Goal: Information Seeking & Learning: Understand process/instructions

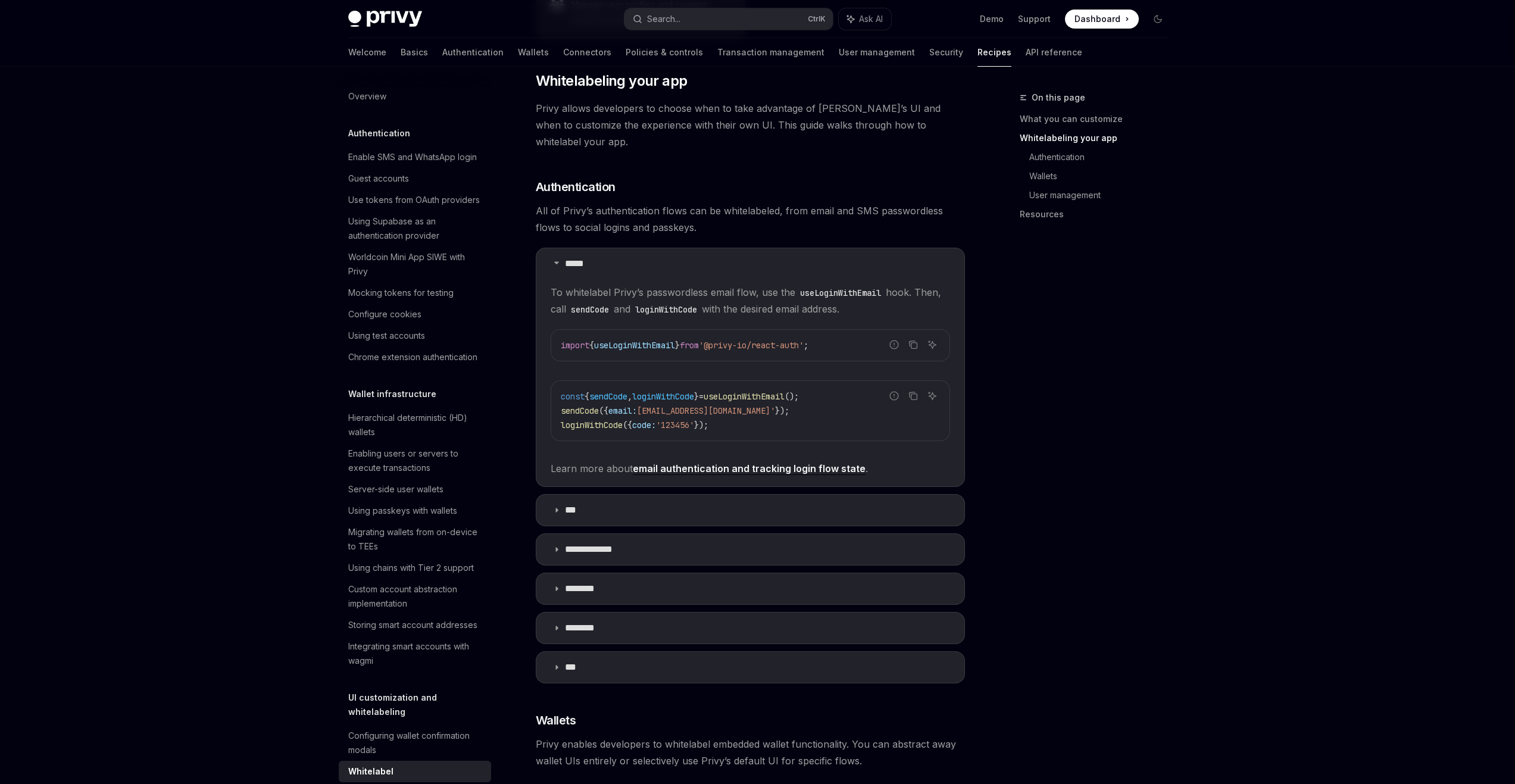
scroll to position [418, 0]
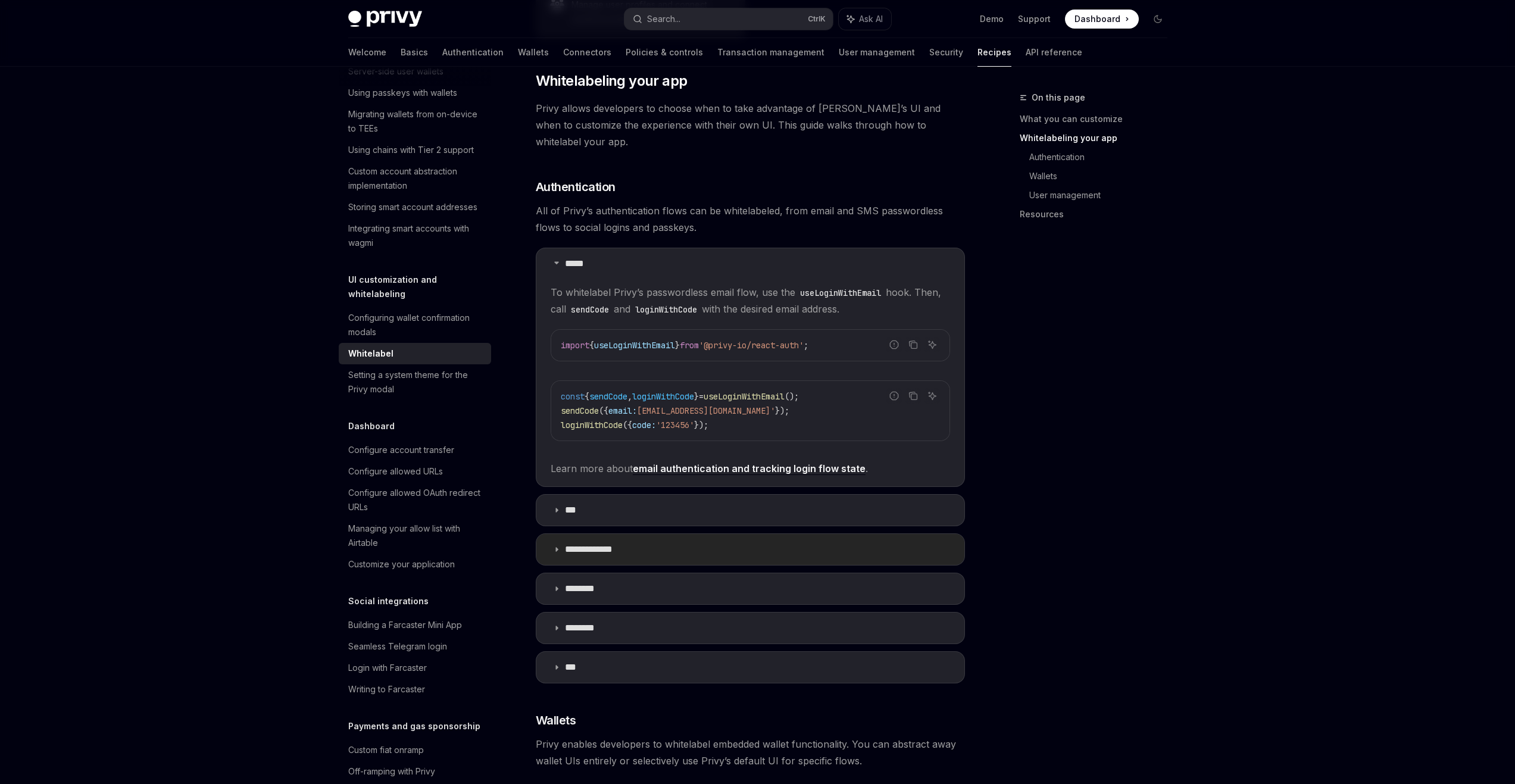
click at [591, 543] on p "**********" at bounding box center [594, 549] width 58 height 12
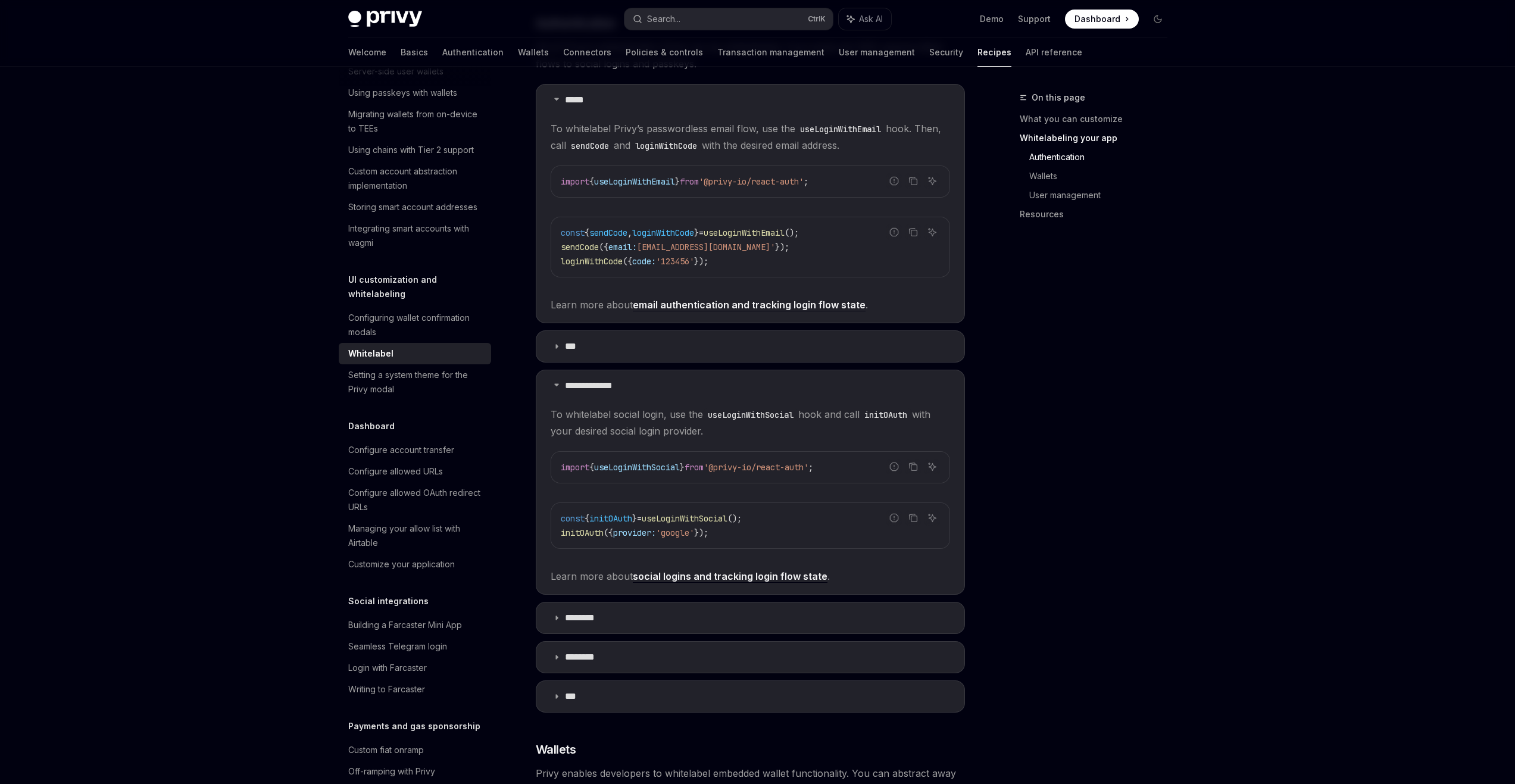
scroll to position [600, 0]
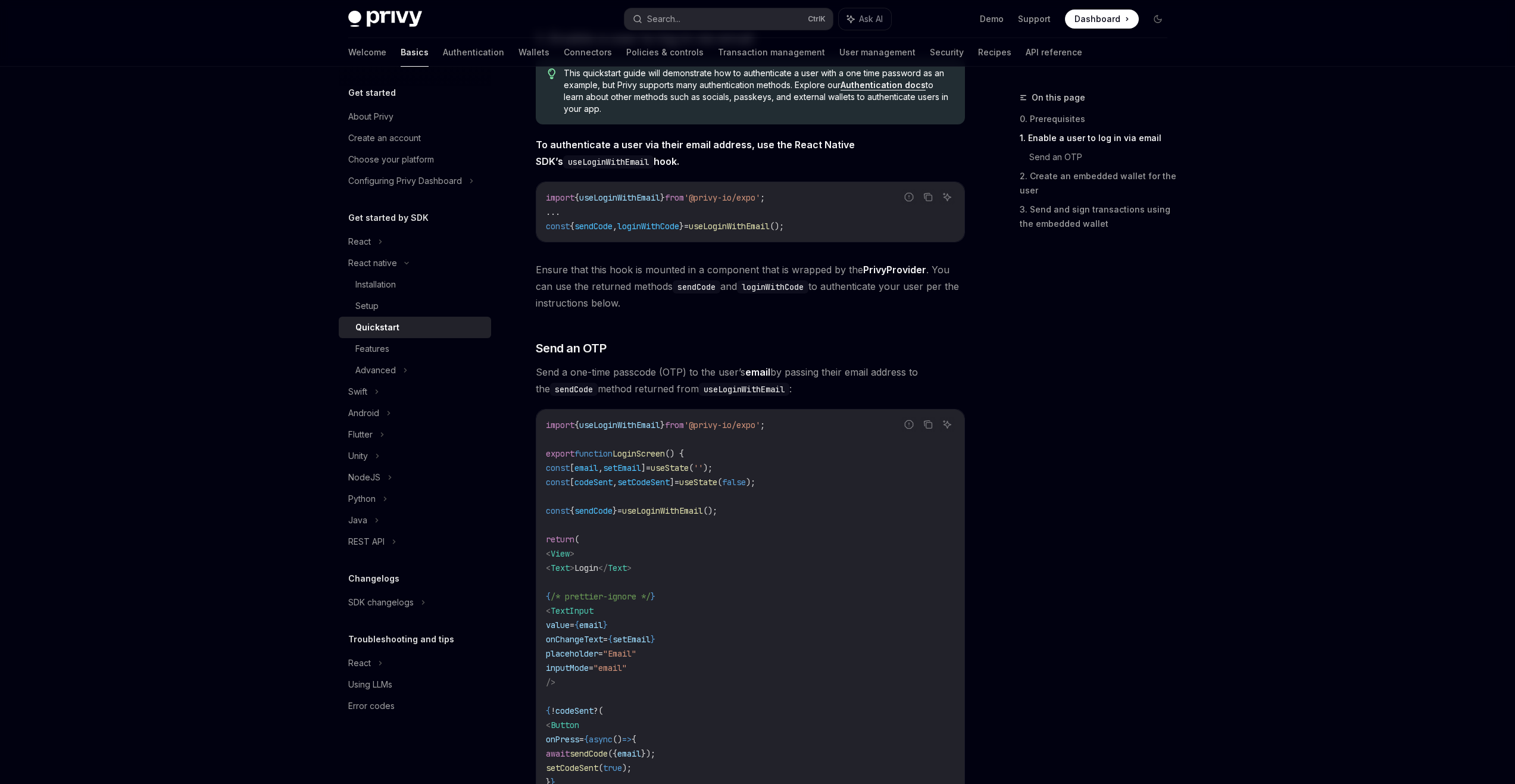
scroll to position [238, 0]
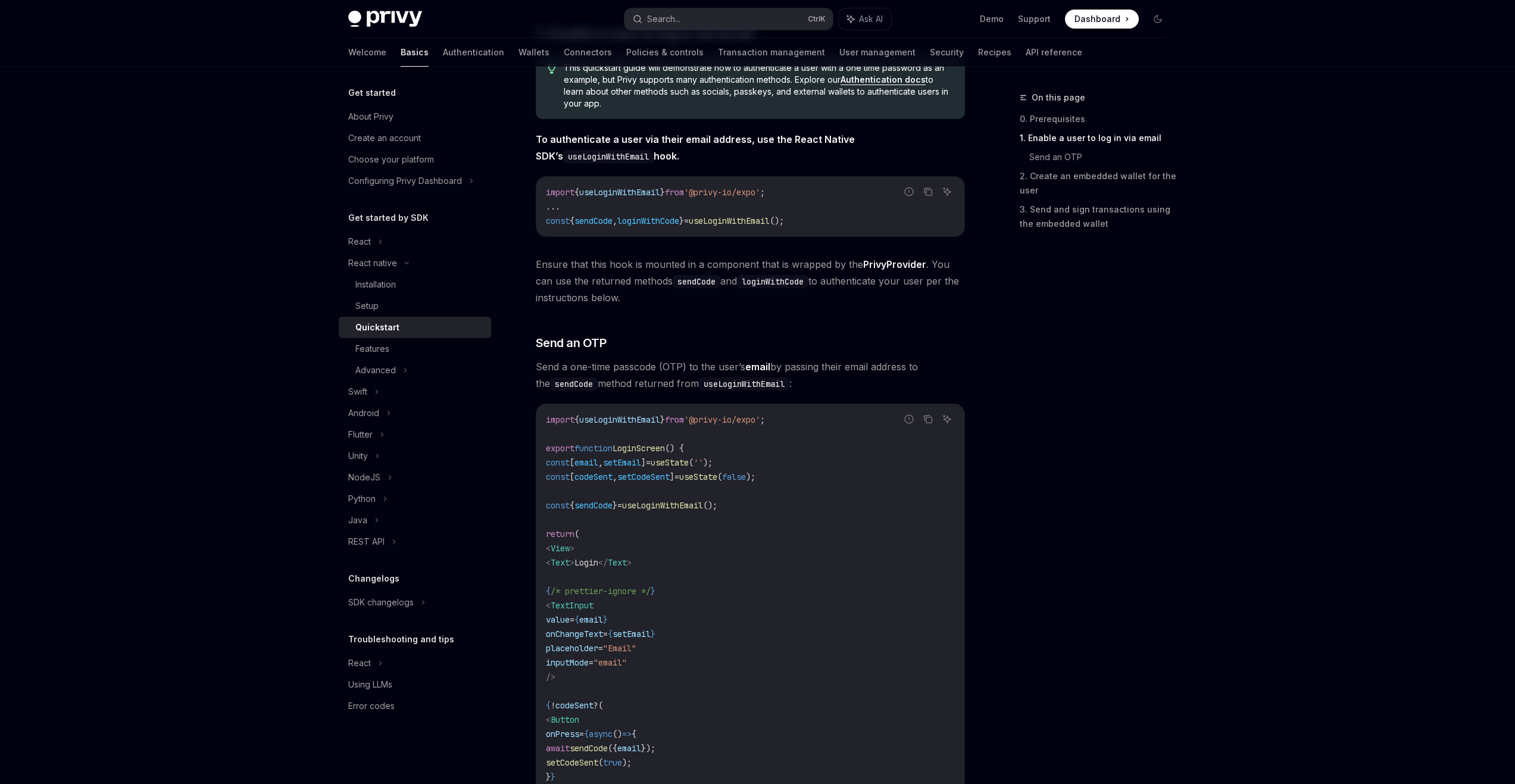
click at [406, 324] on div "Quickstart" at bounding box center [419, 327] width 129 height 14
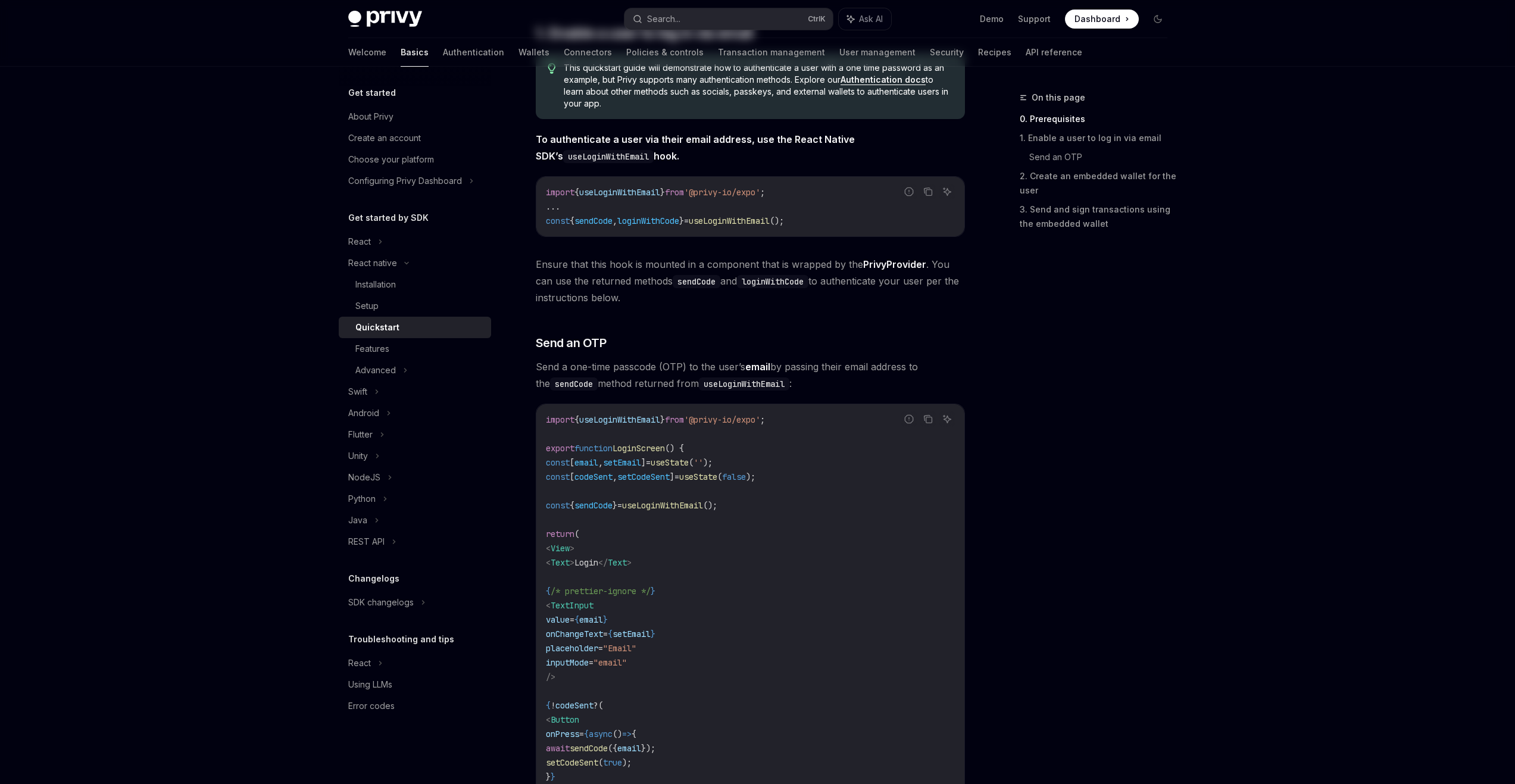
scroll to position [0, 0]
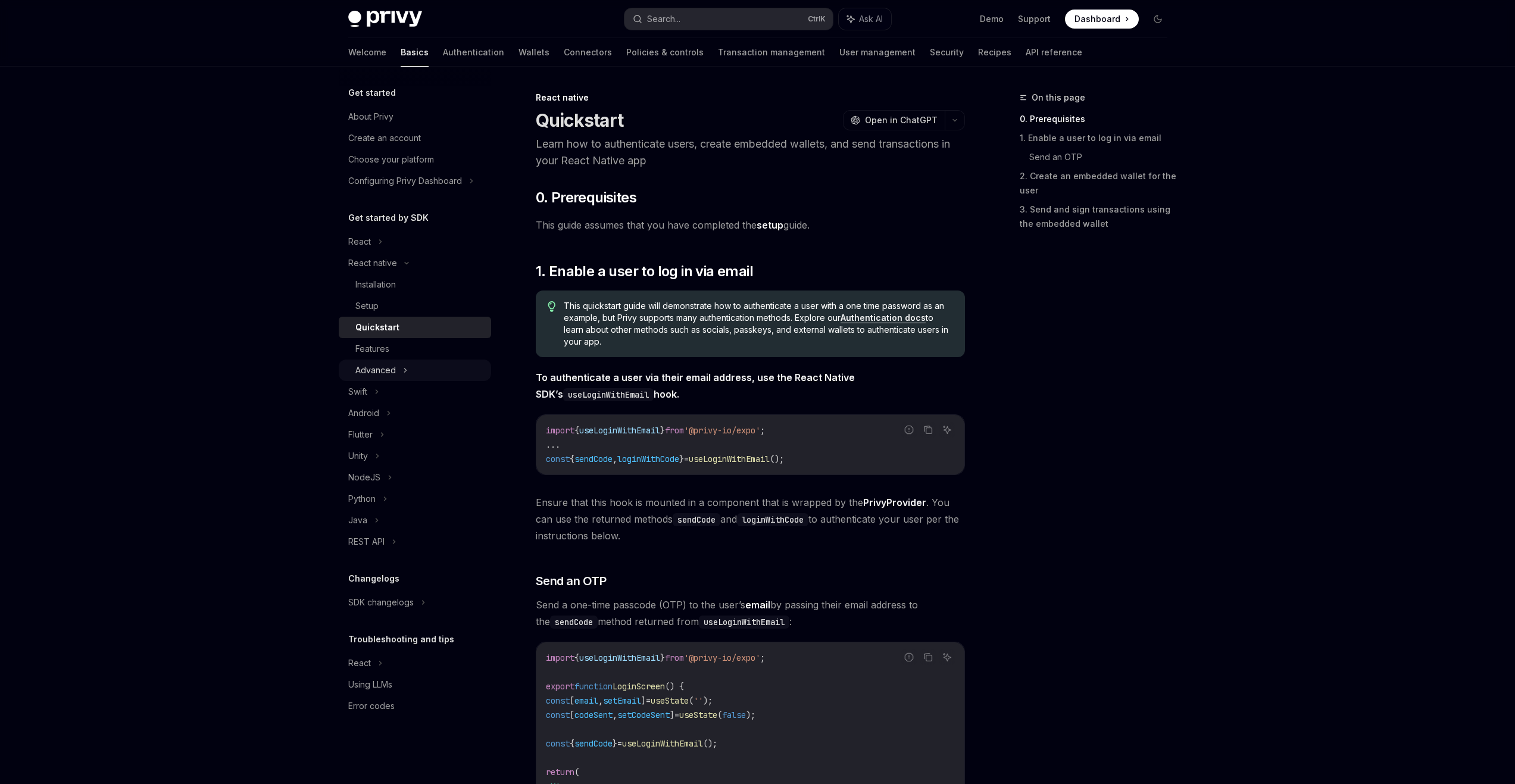
click at [399, 371] on div "Advanced" at bounding box center [415, 370] width 152 height 21
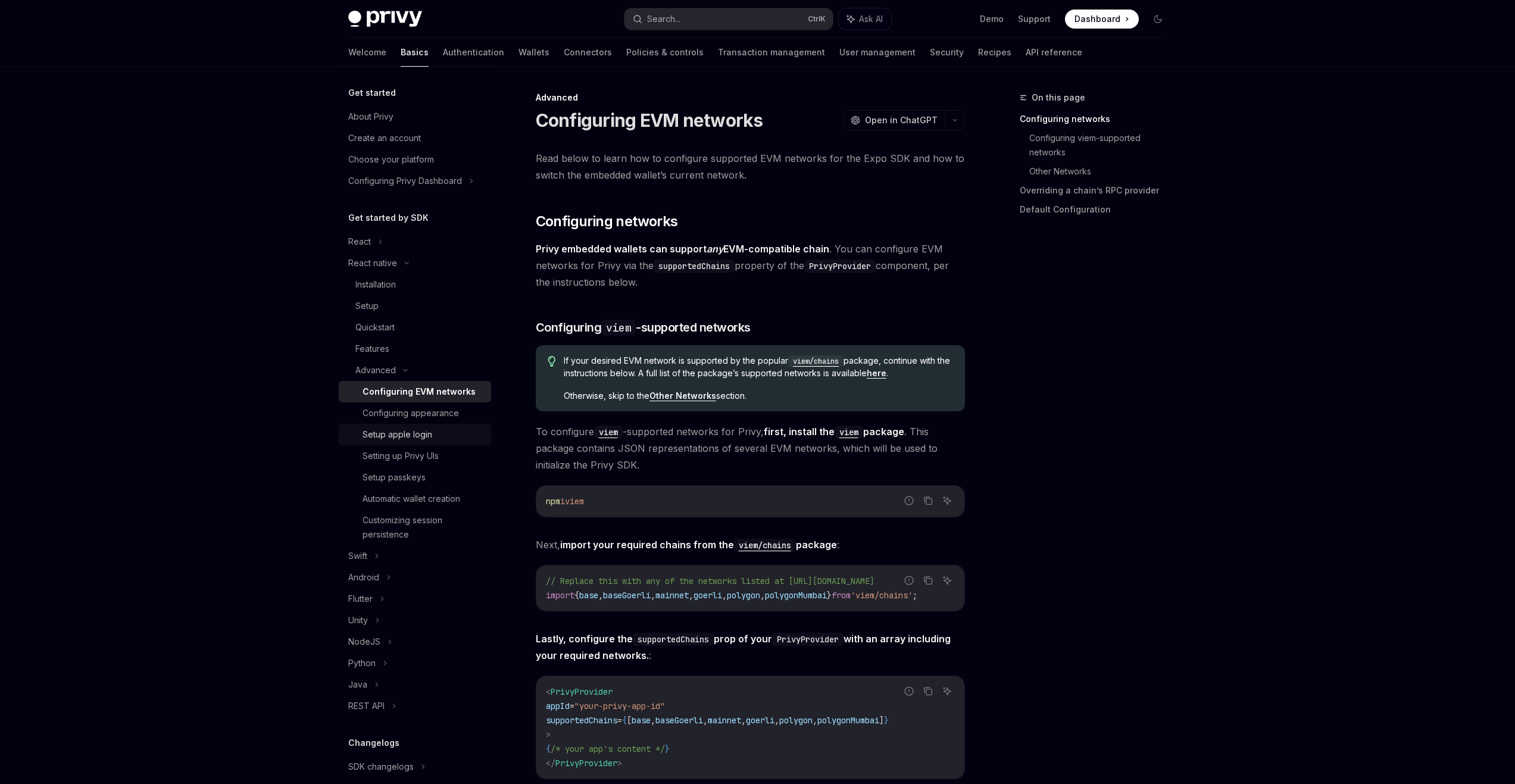
click at [417, 438] on div "Setup apple login" at bounding box center [397, 434] width 69 height 14
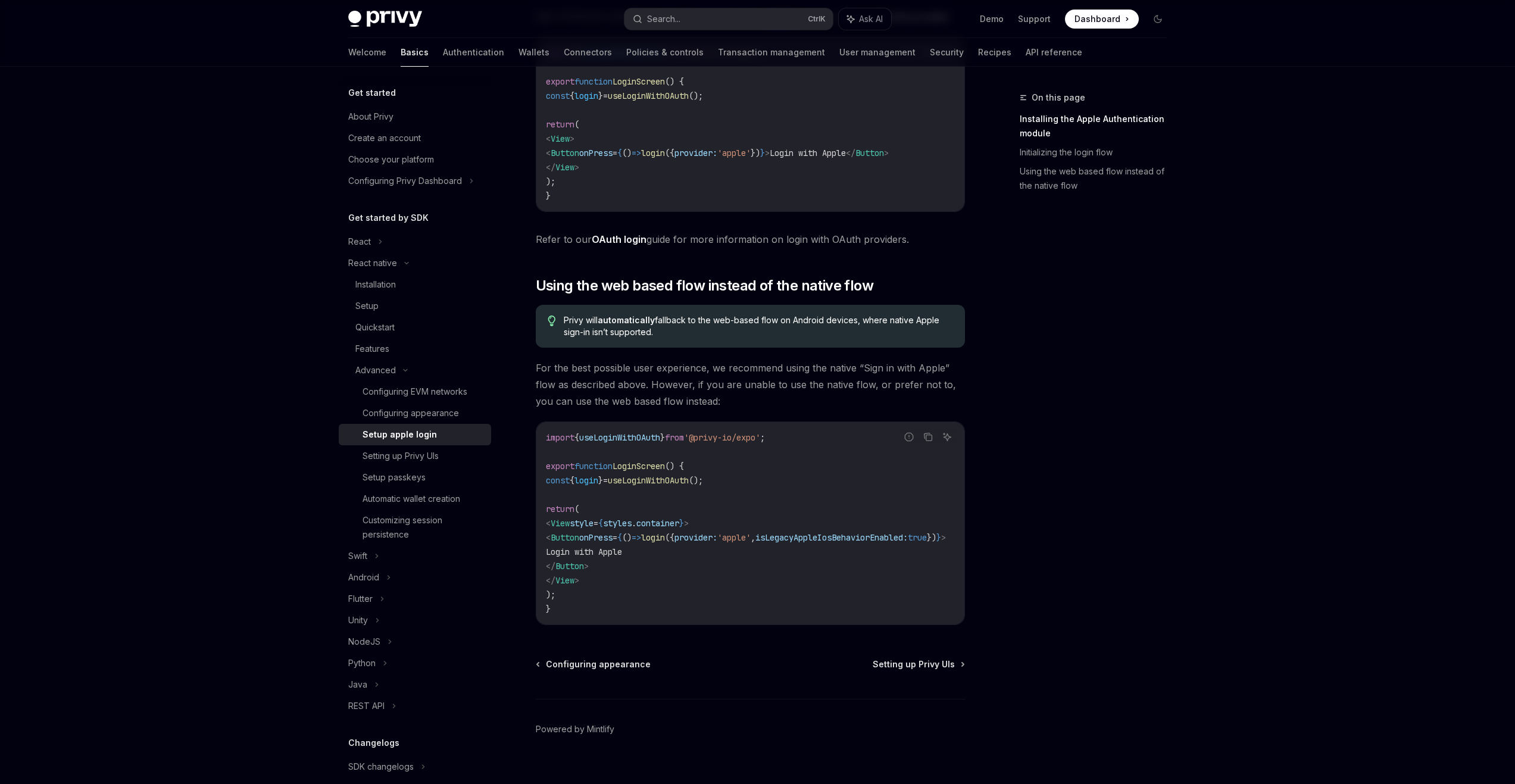
scroll to position [708, 0]
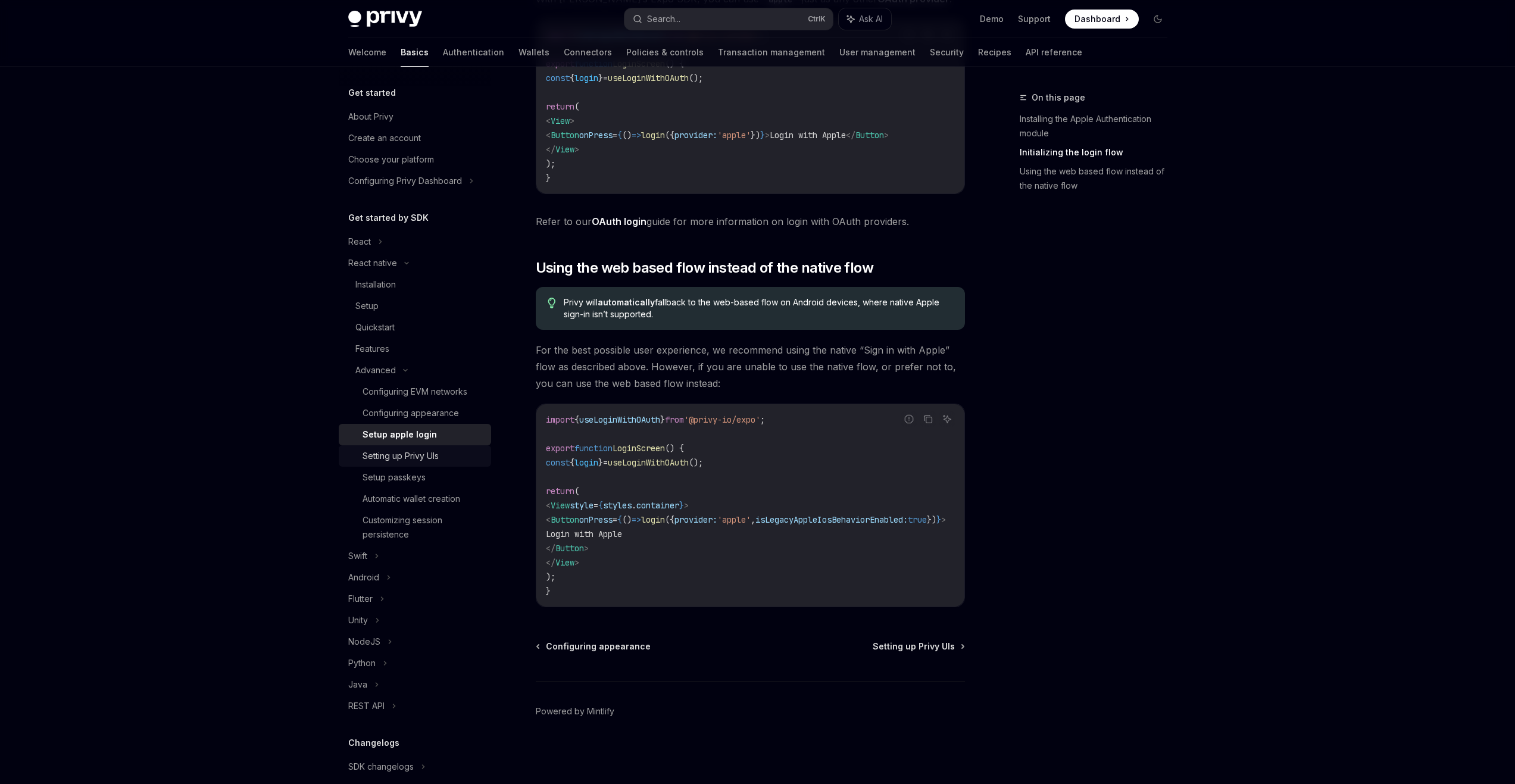
click at [417, 460] on div "Setting up Privy UIs" at bounding box center [400, 456] width 76 height 14
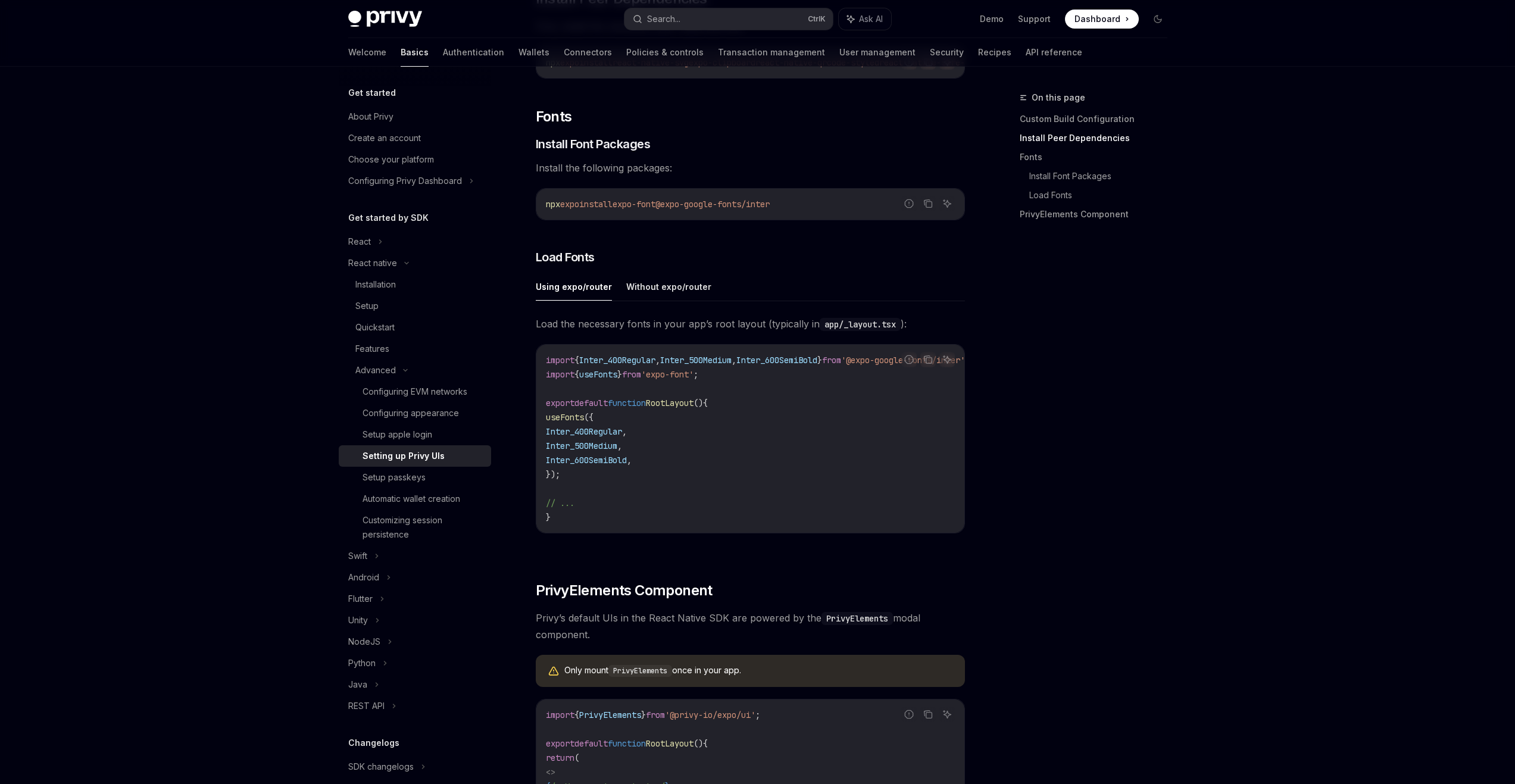
scroll to position [417, 0]
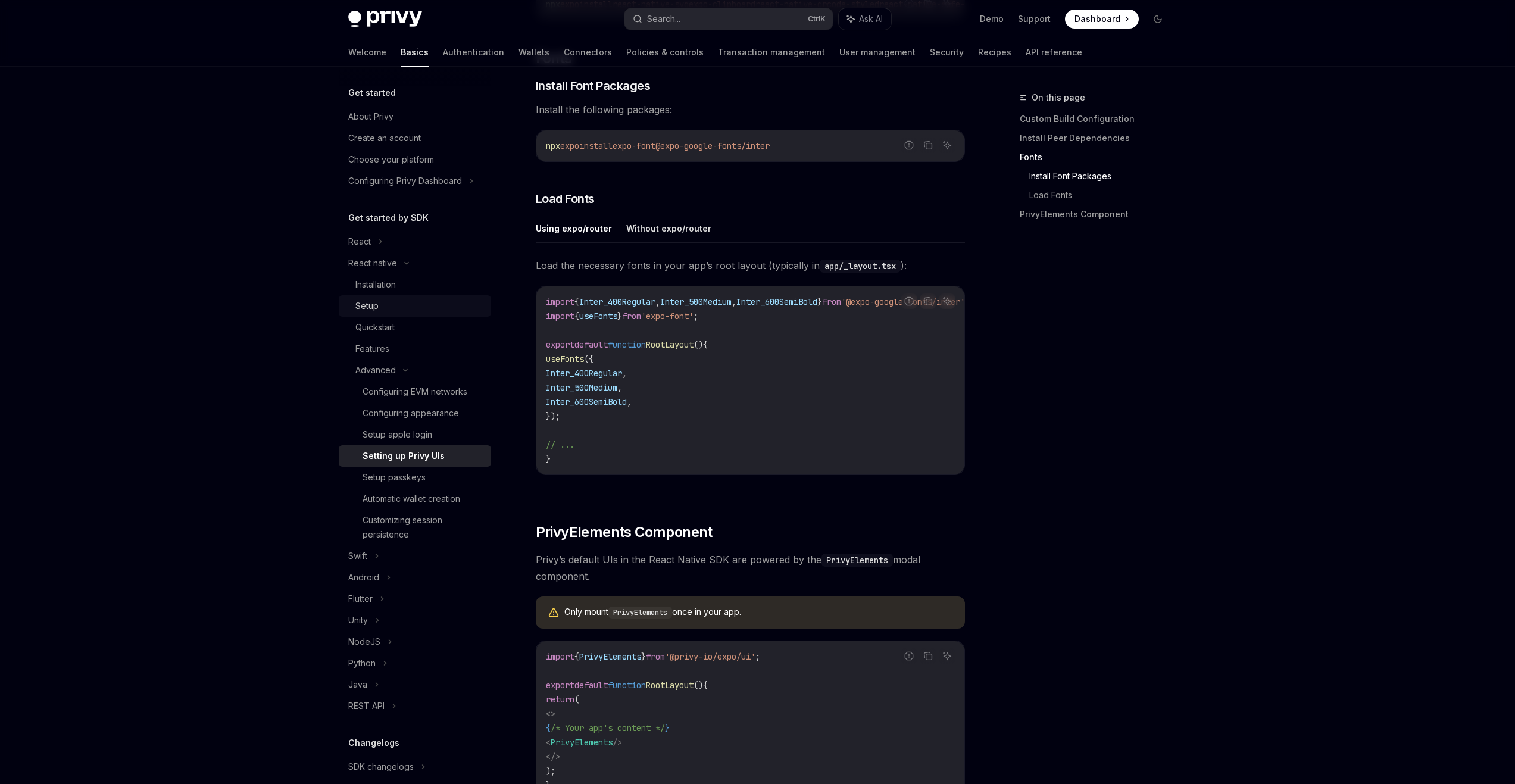
click at [374, 303] on div "Setup" at bounding box center [367, 305] width 23 height 14
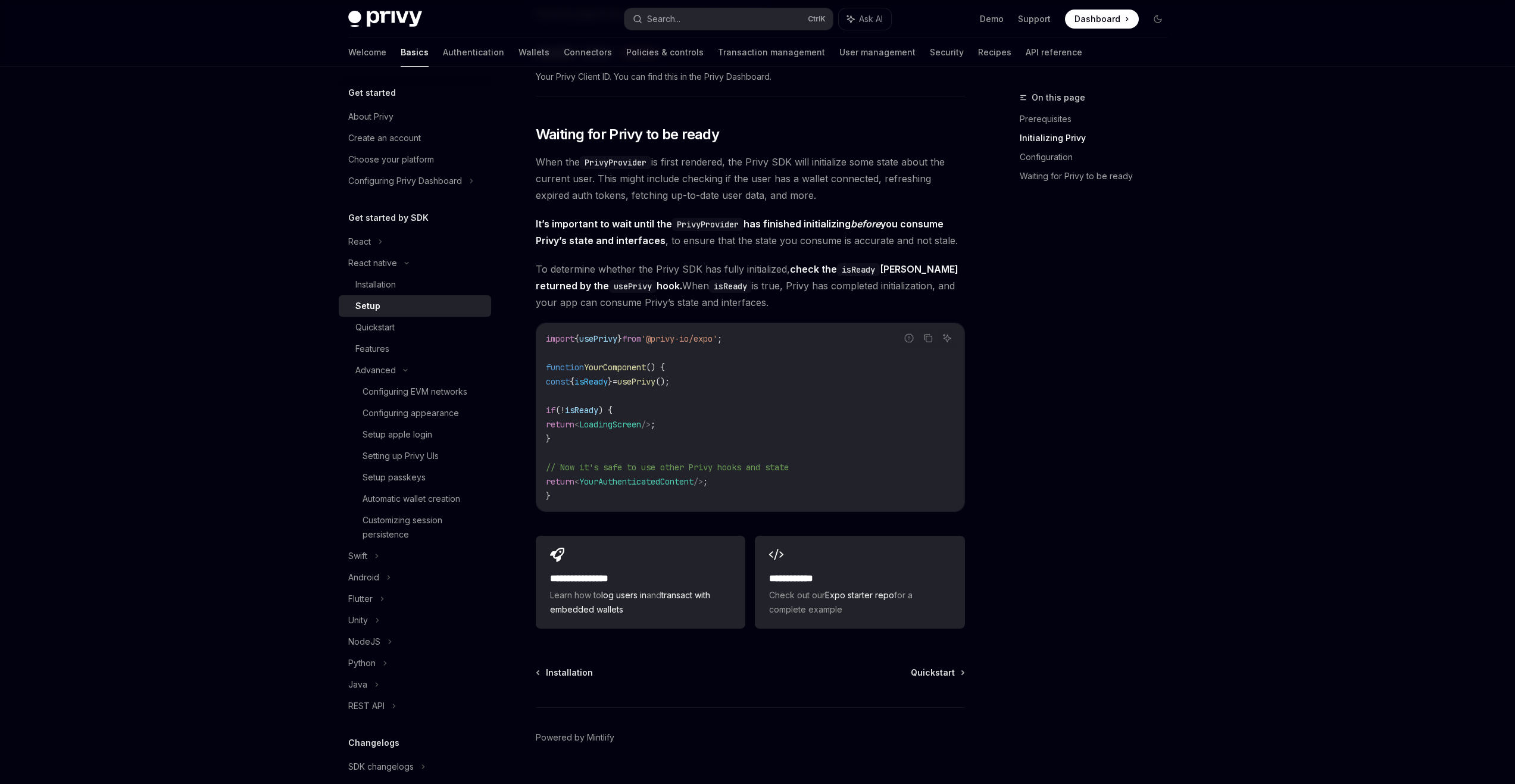
scroll to position [846, 0]
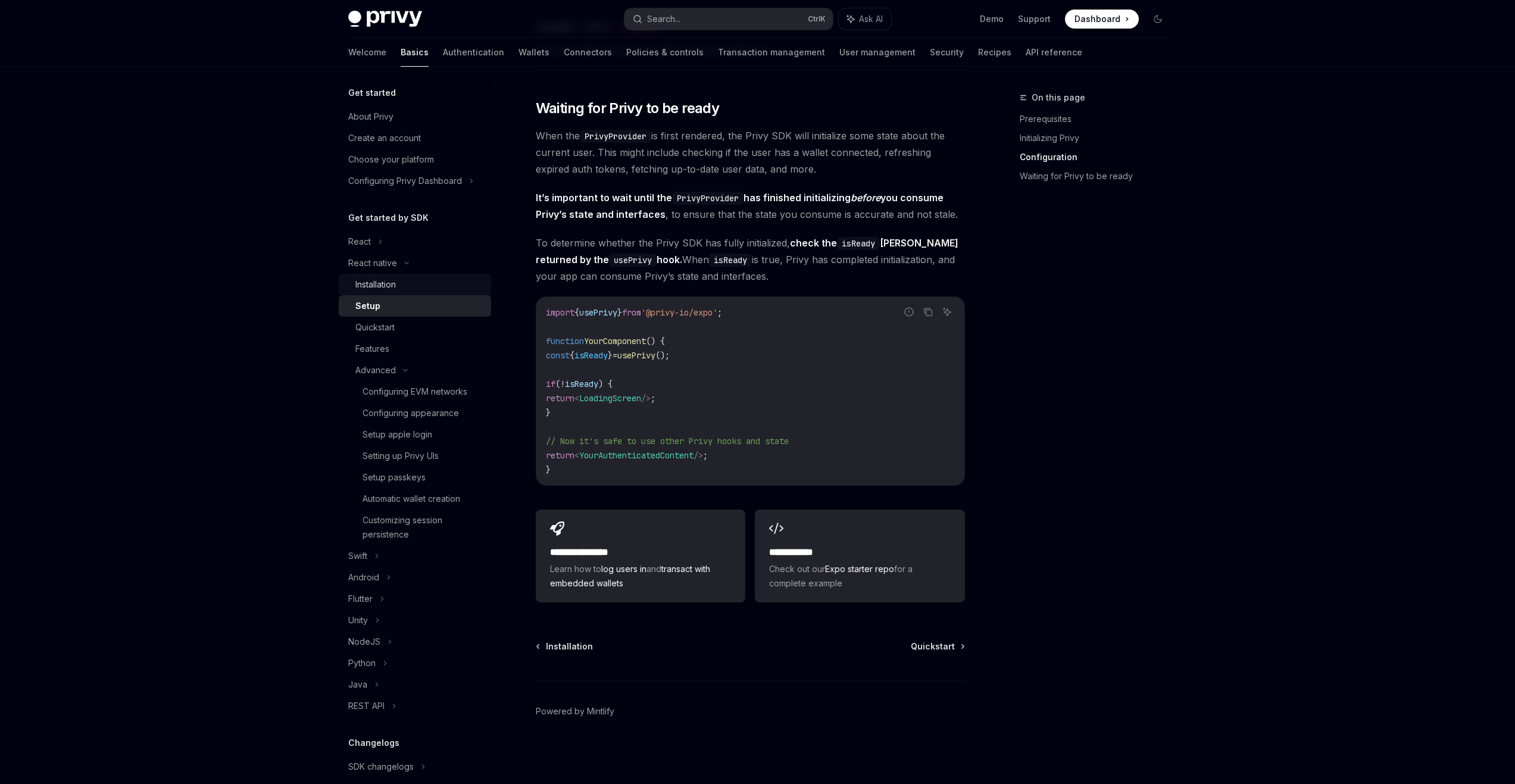
click at [401, 291] on div "Installation" at bounding box center [419, 284] width 129 height 14
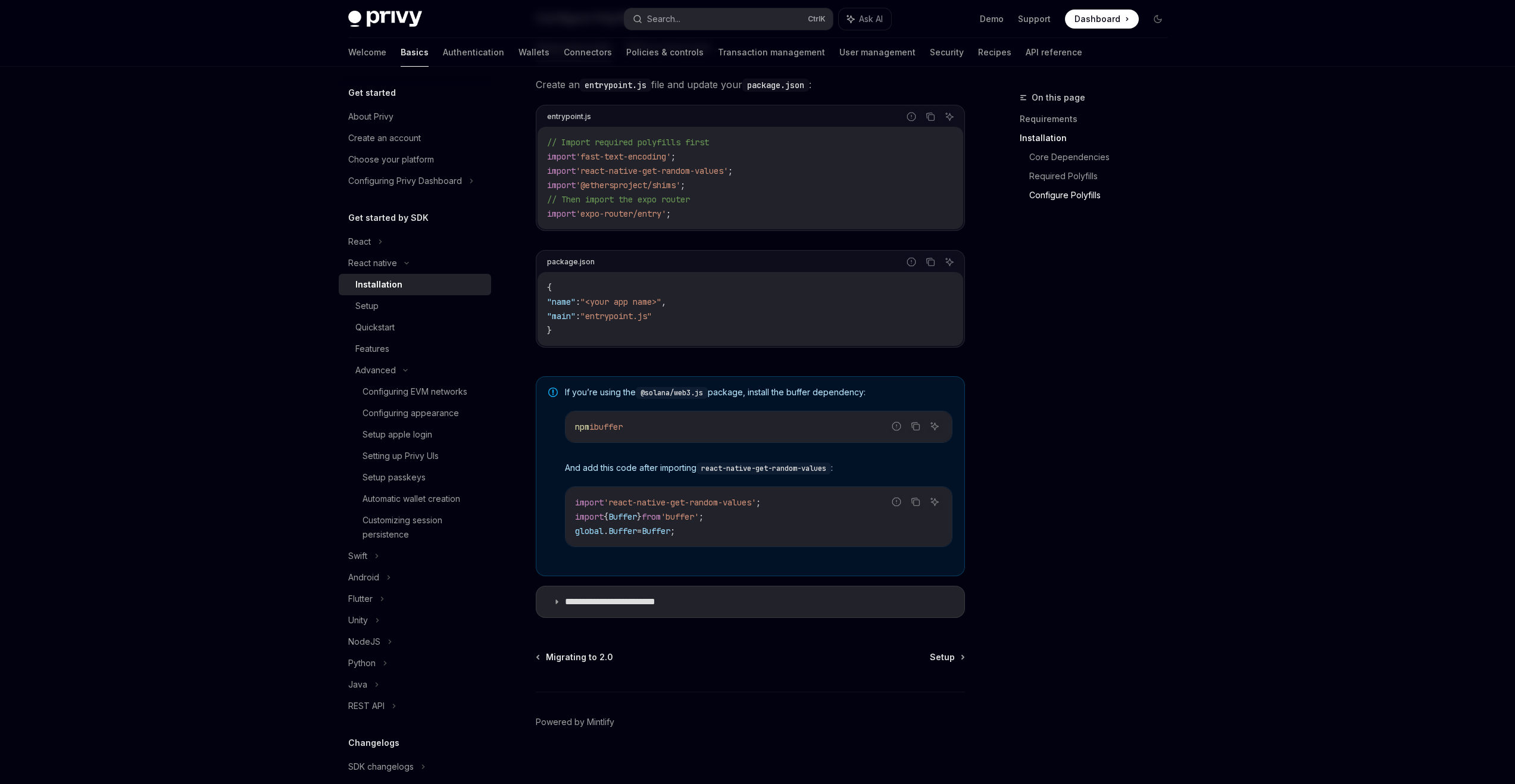
scroll to position [619, 0]
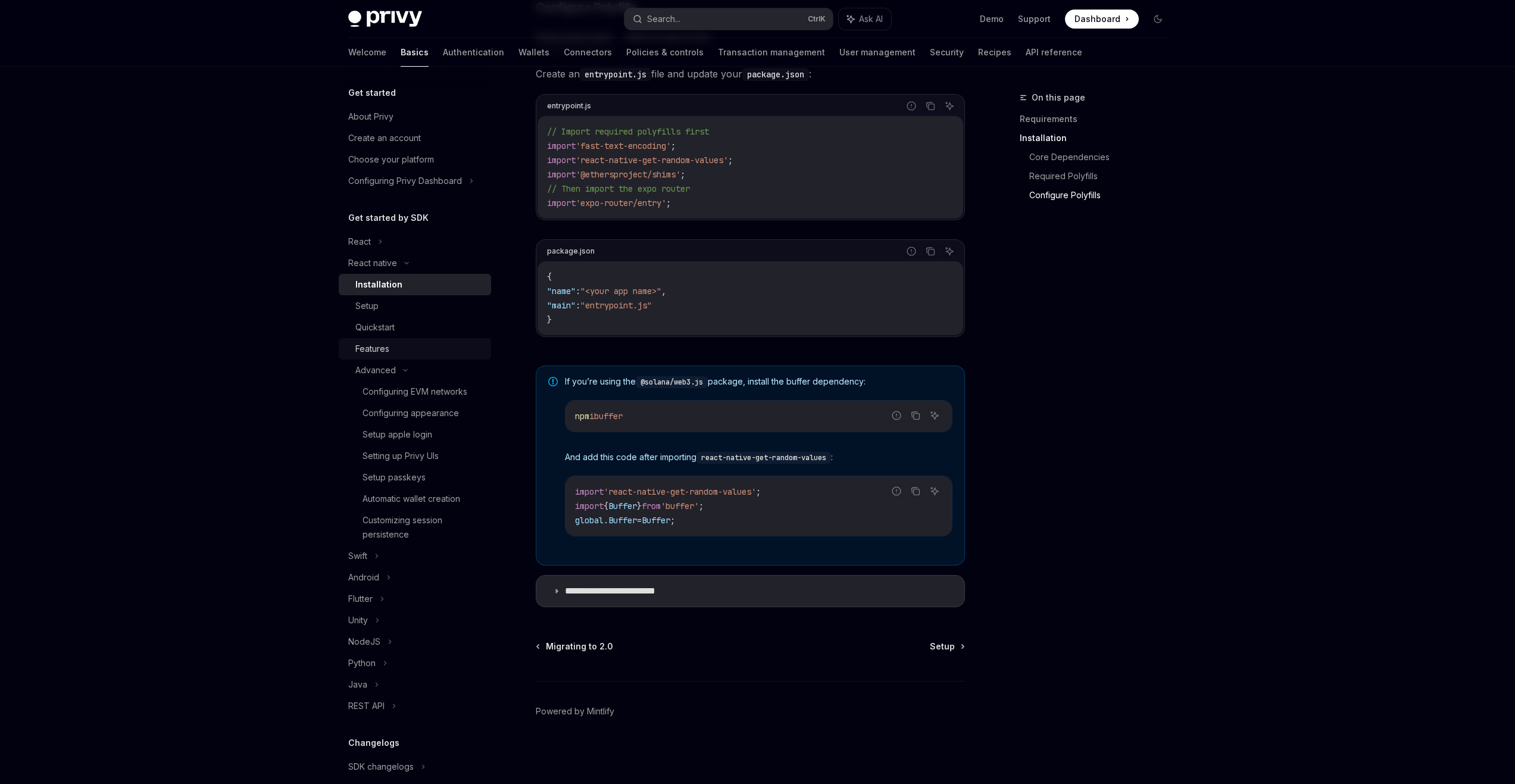
click at [397, 342] on div "Features" at bounding box center [419, 348] width 129 height 14
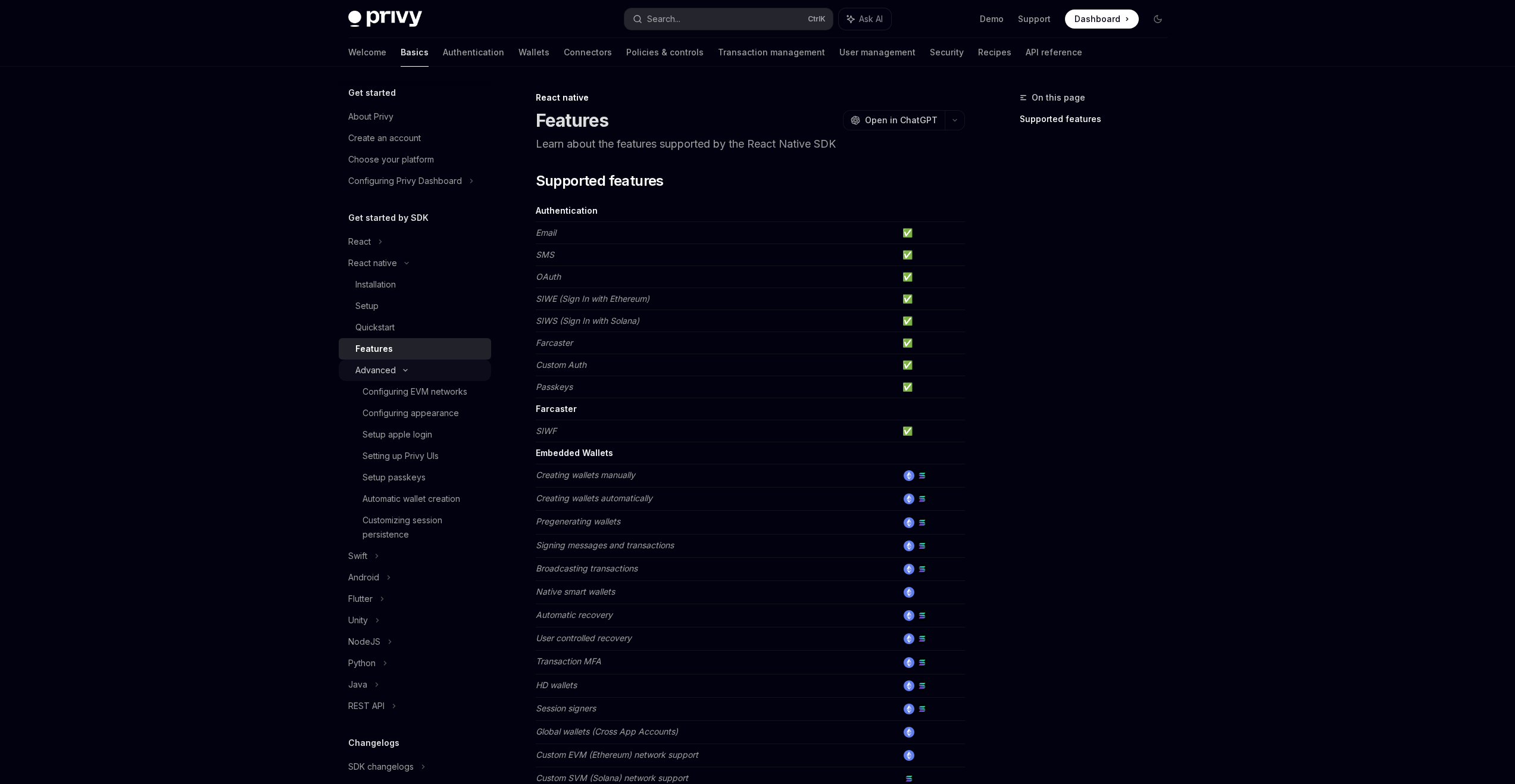
click at [400, 365] on div "Advanced" at bounding box center [415, 370] width 152 height 21
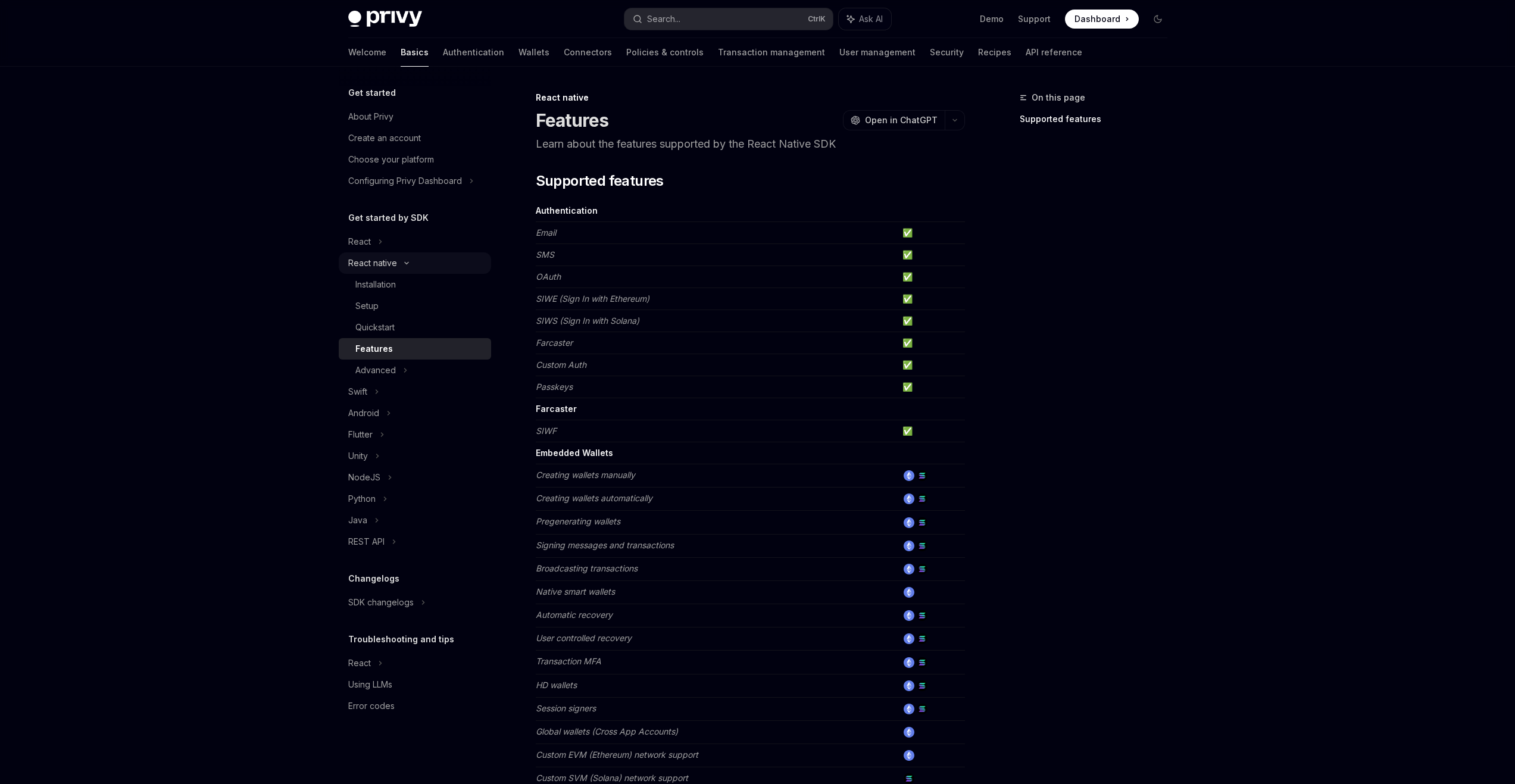
click at [368, 257] on div "React native" at bounding box center [373, 263] width 49 height 14
click at [367, 257] on div "React native" at bounding box center [373, 263] width 49 height 14
click at [402, 111] on div "About Privy" at bounding box center [416, 116] width 136 height 14
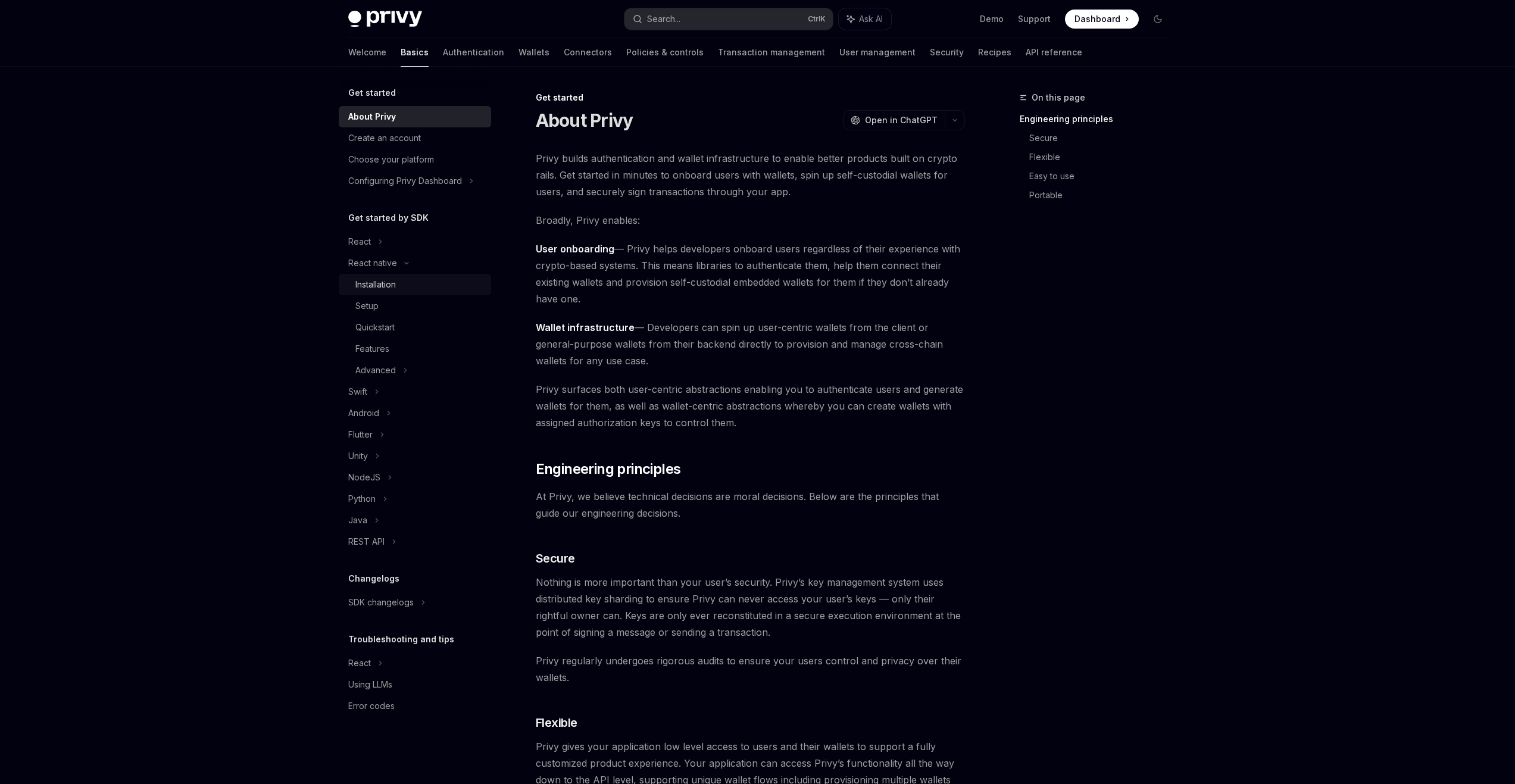
click at [386, 281] on div "Installation" at bounding box center [375, 284] width 40 height 14
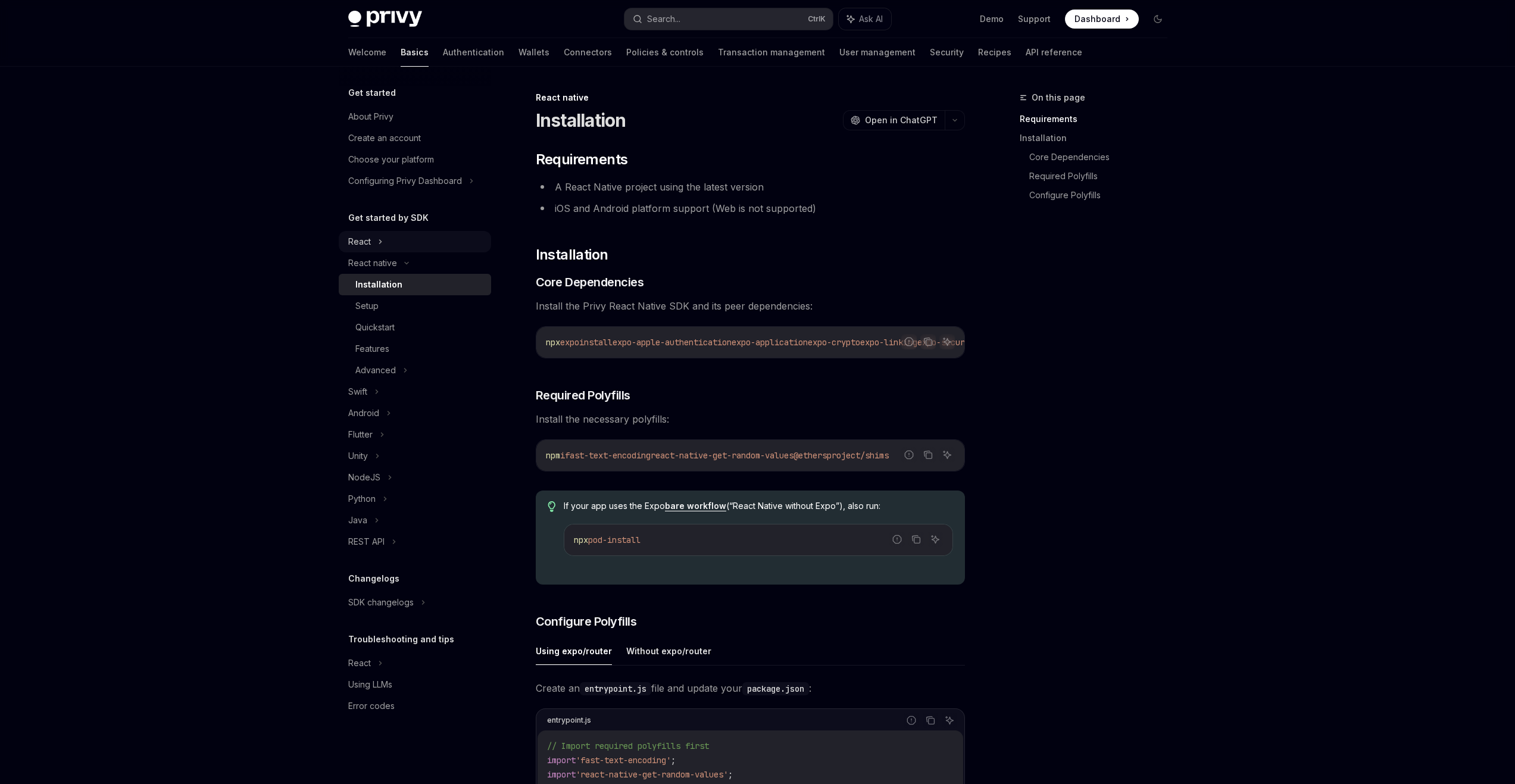
click at [378, 246] on icon at bounding box center [380, 241] width 5 height 14
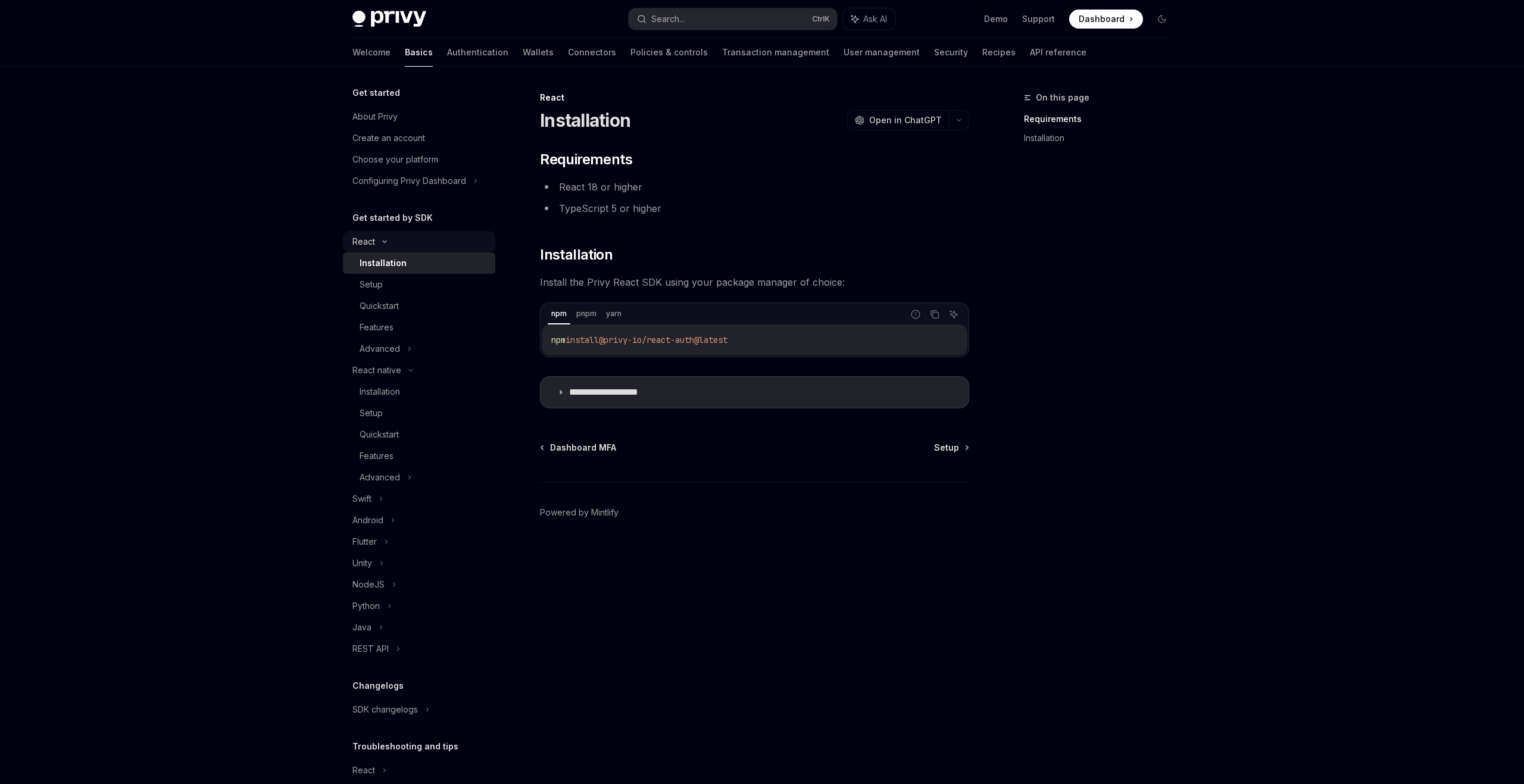
click at [378, 246] on div "React" at bounding box center [419, 241] width 152 height 21
click at [385, 267] on div "React native" at bounding box center [377, 263] width 49 height 14
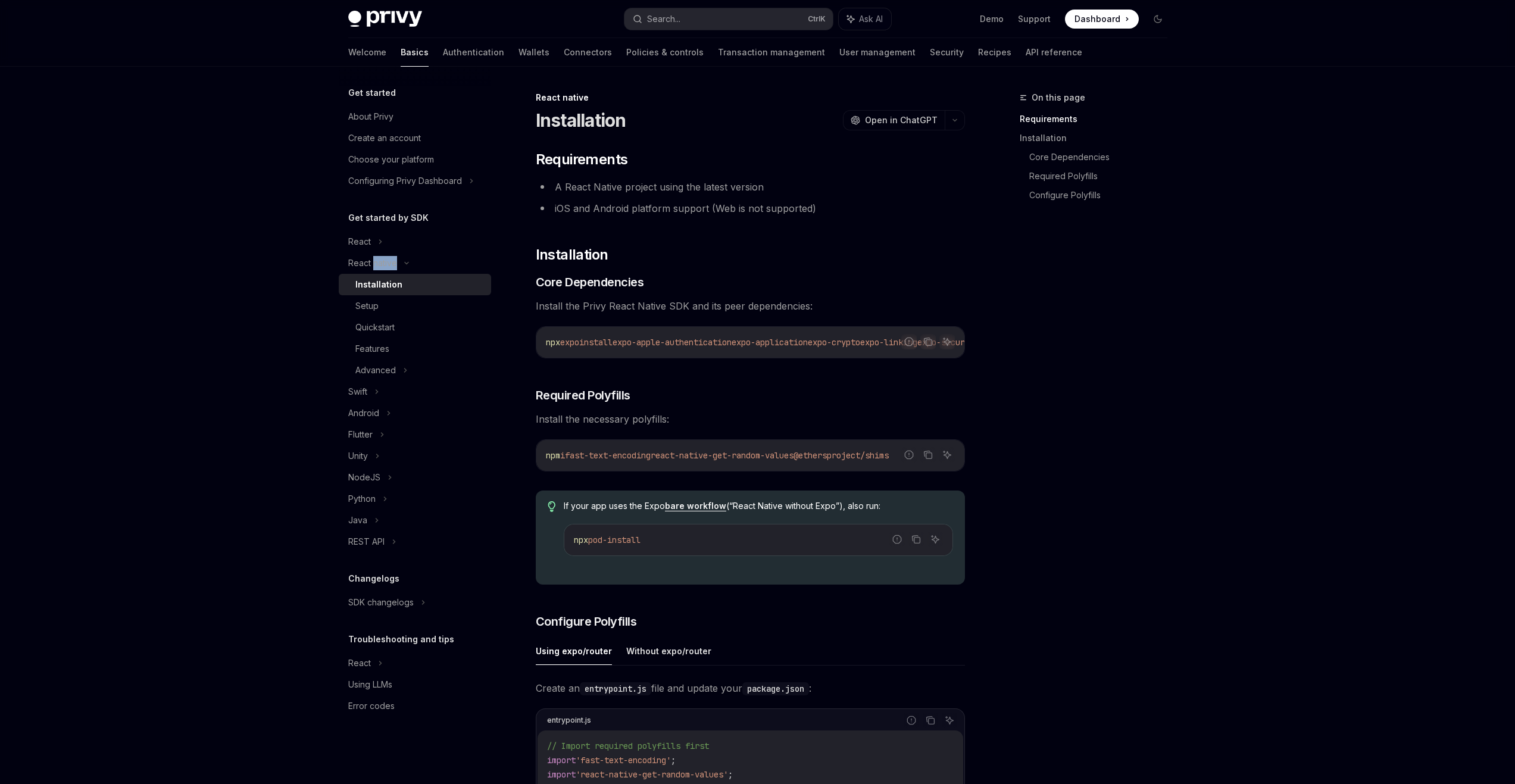
click at [380, 290] on div "Installation" at bounding box center [378, 284] width 47 height 14
click at [377, 306] on div "Setup" at bounding box center [367, 305] width 23 height 14
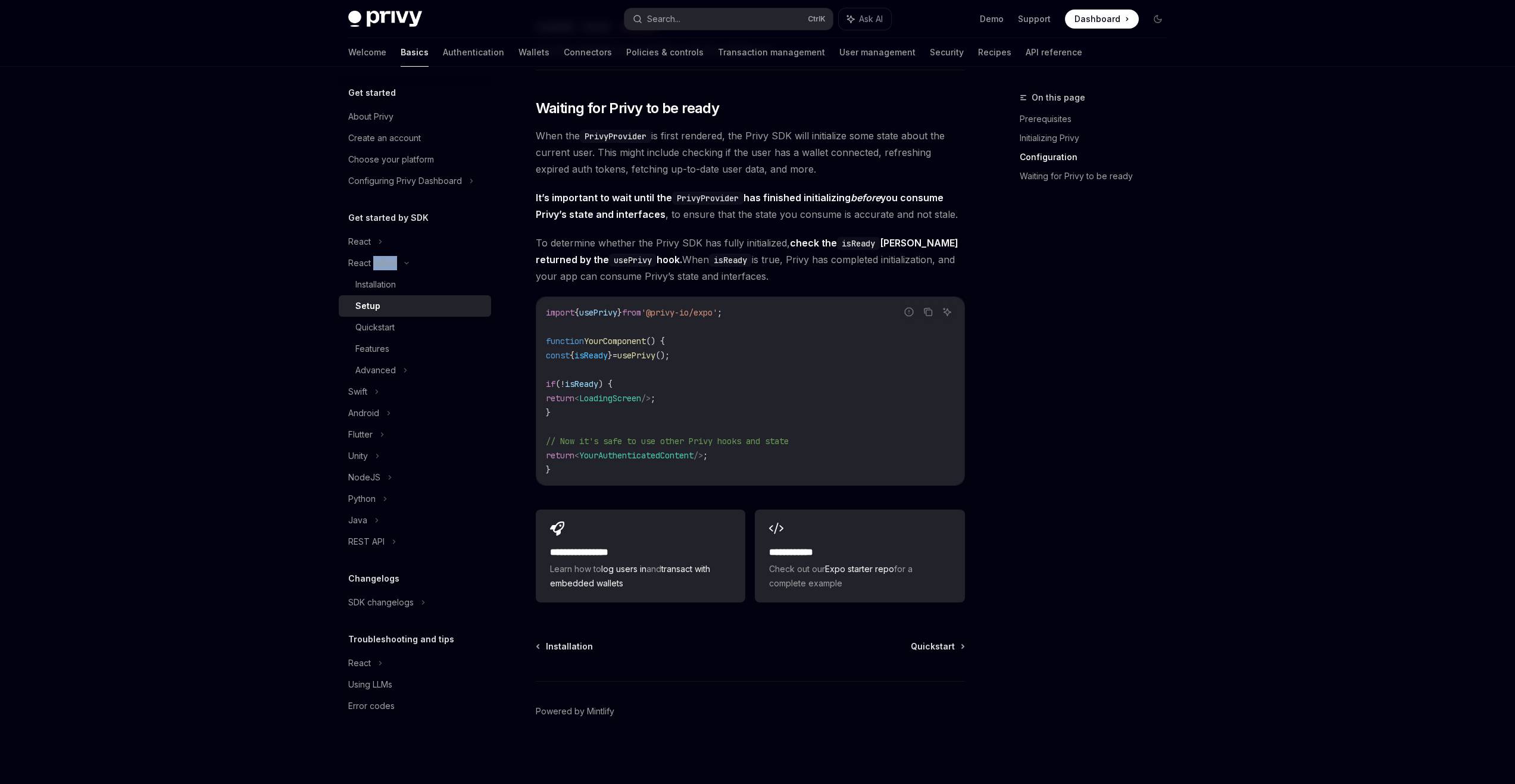
scroll to position [846, 0]
click at [399, 359] on link "Features" at bounding box center [415, 348] width 152 height 21
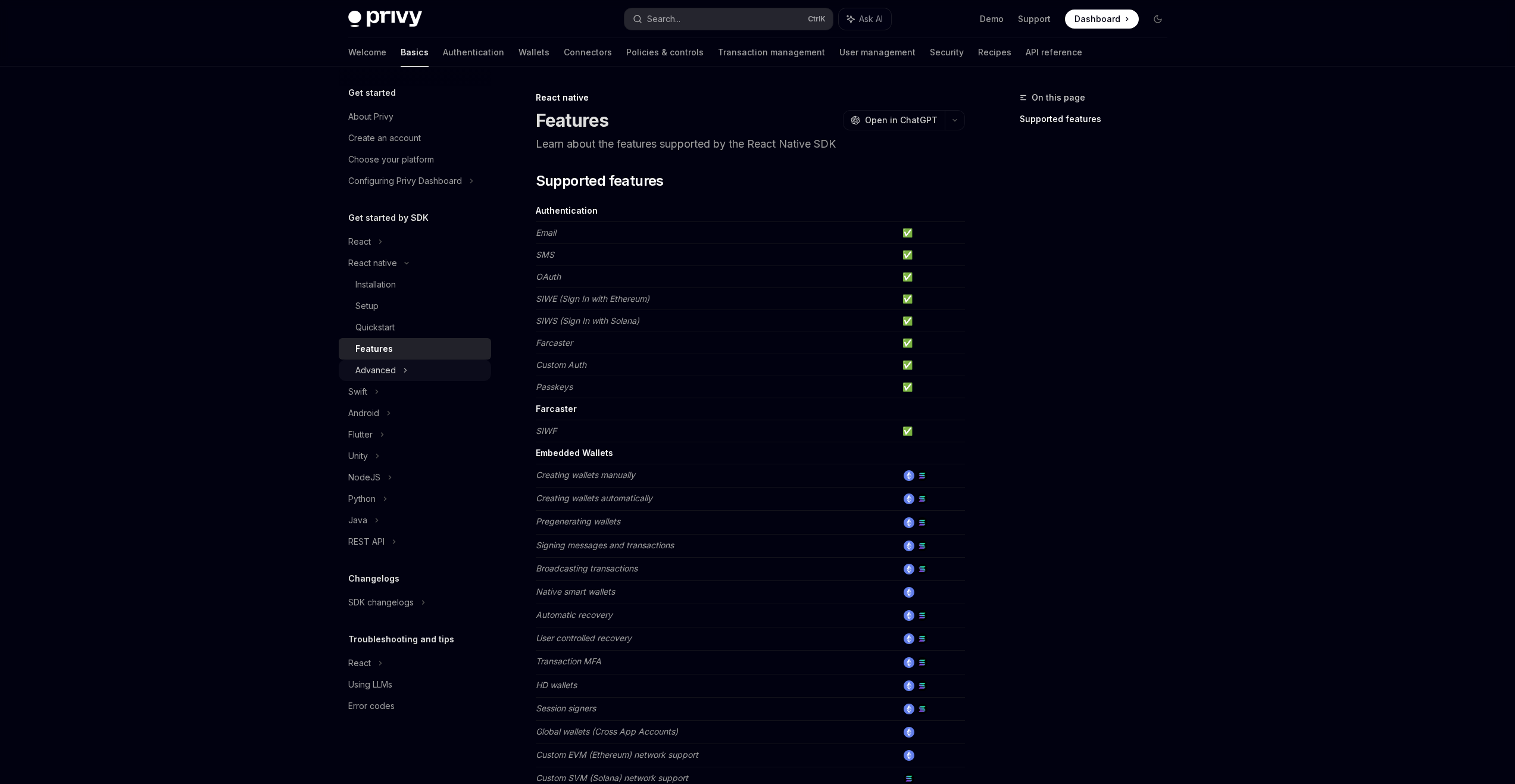
click at [403, 369] on icon at bounding box center [405, 370] width 5 height 14
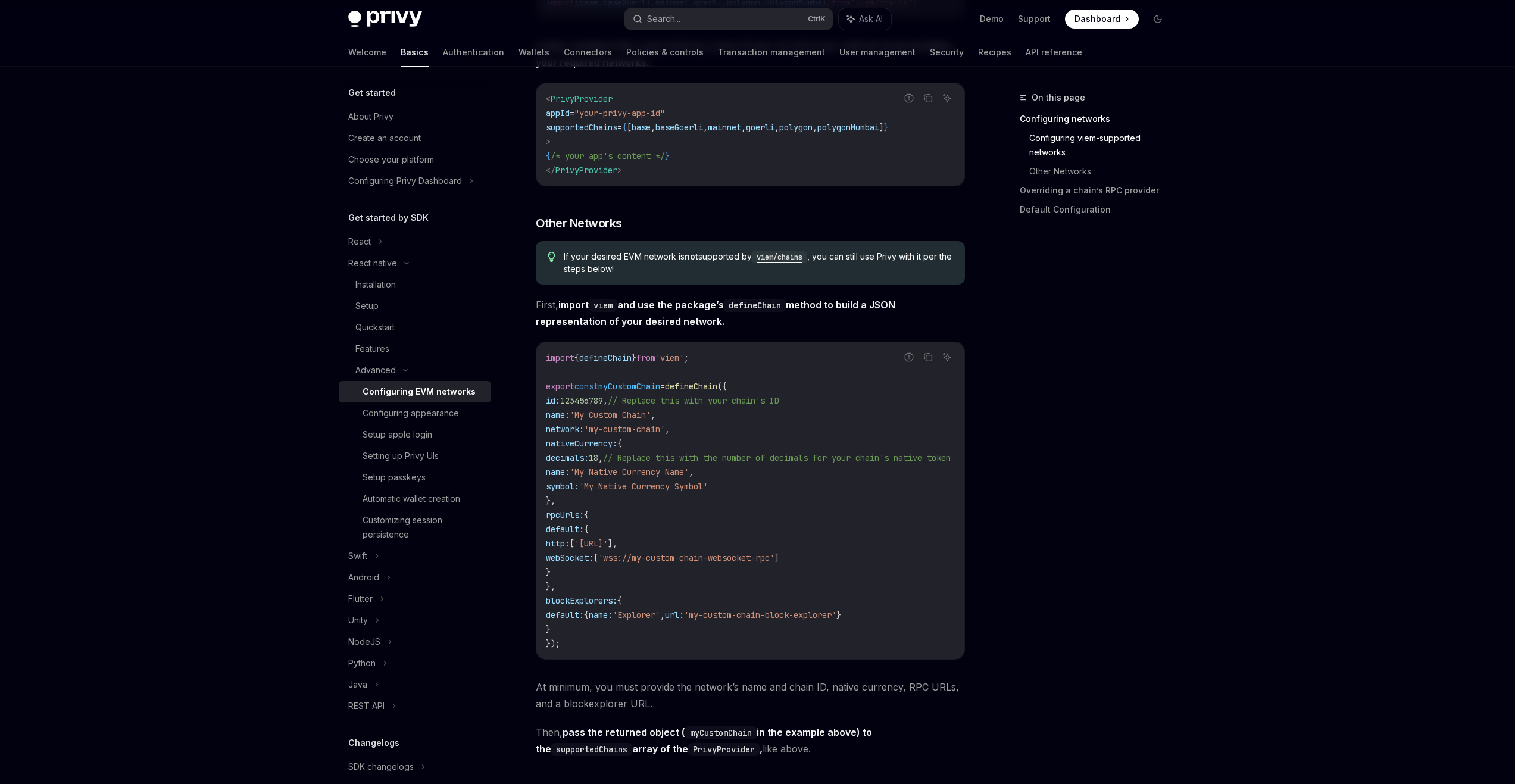
scroll to position [595, 0]
click at [427, 493] on div "Automatic wallet creation" at bounding box center [411, 498] width 98 height 14
type textarea "*"
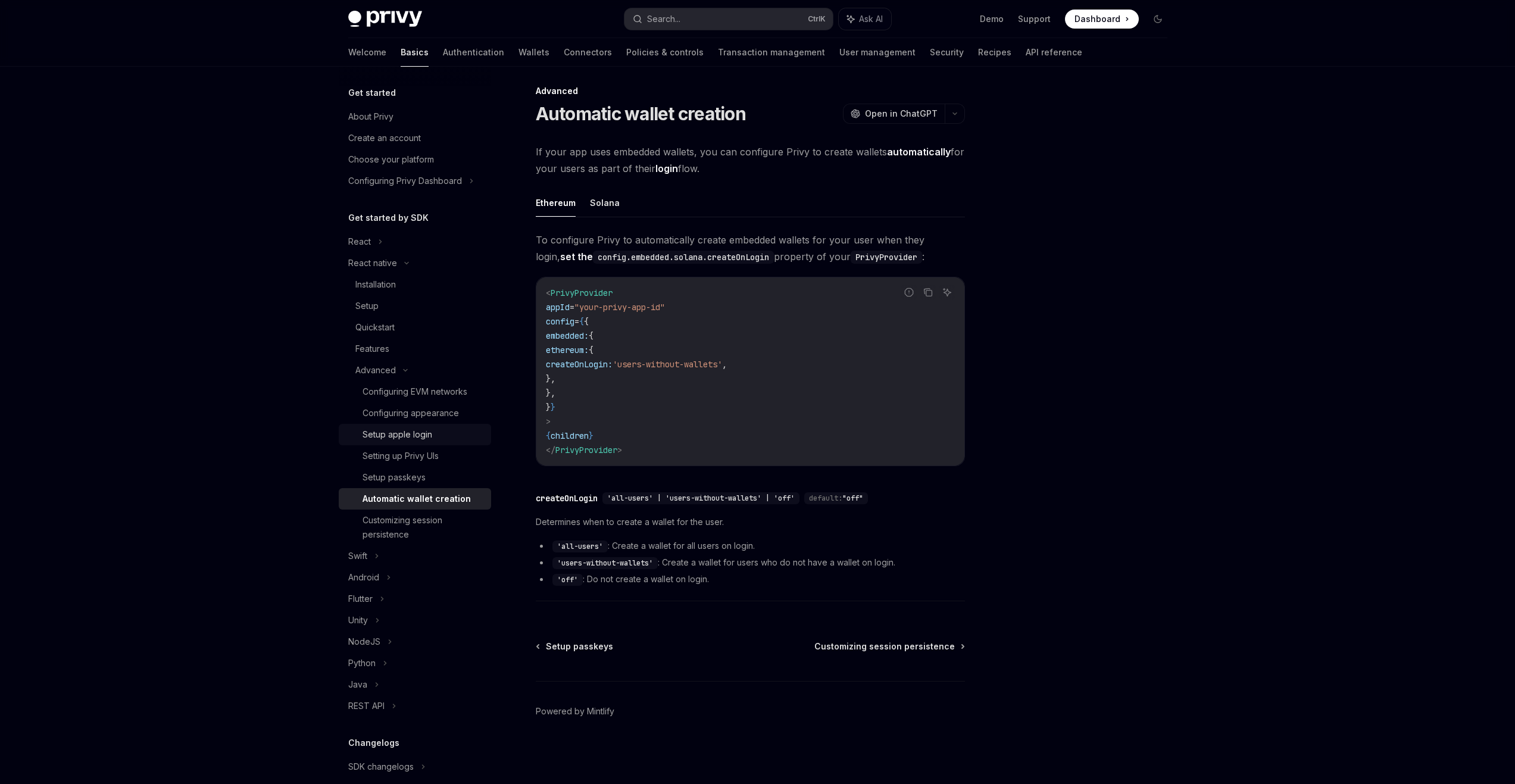
click at [414, 437] on div "Setup apple login" at bounding box center [397, 434] width 69 height 14
click at [380, 352] on div "Features" at bounding box center [372, 348] width 34 height 14
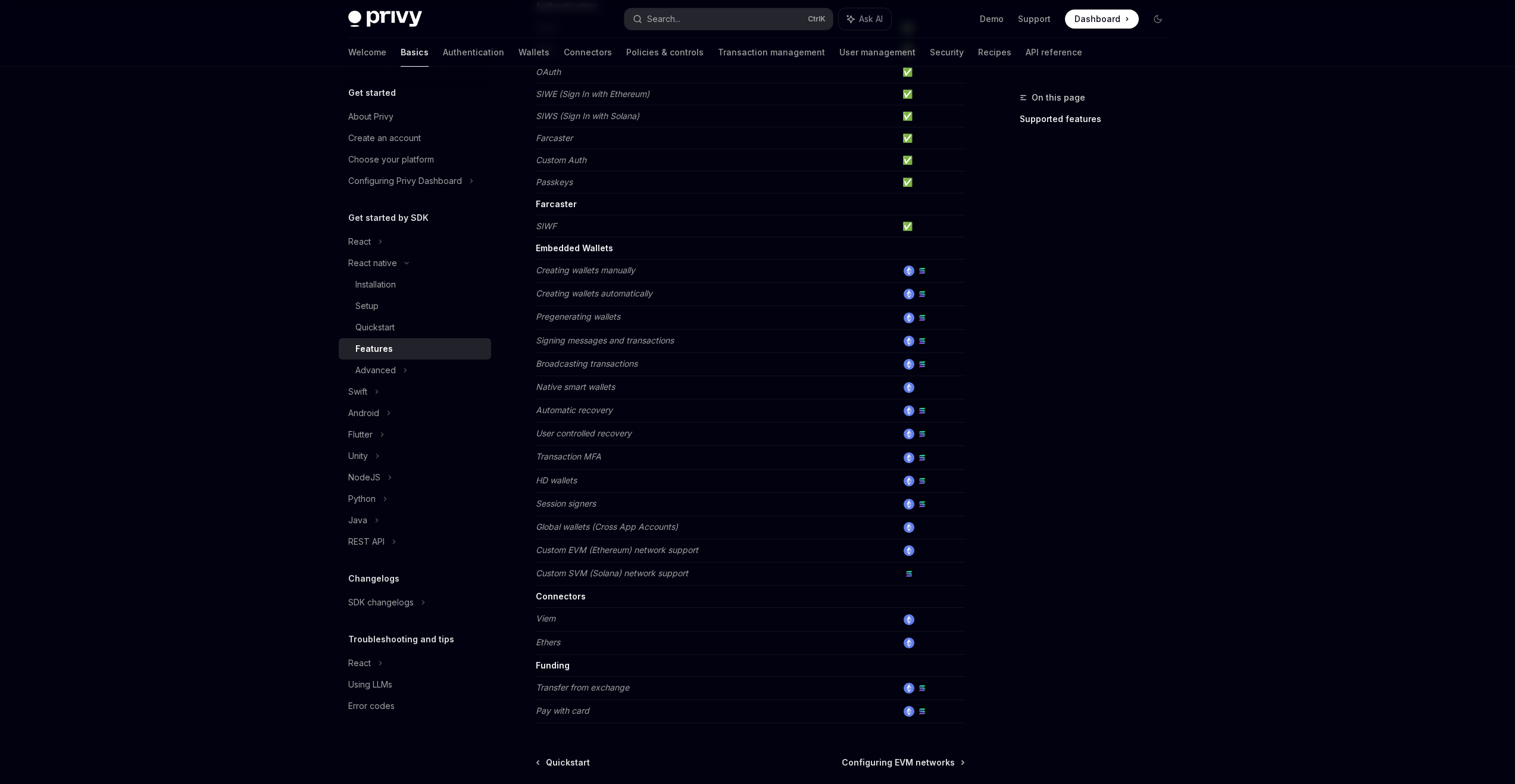
scroll to position [202, 0]
click at [410, 136] on div "Create an account" at bounding box center [385, 138] width 73 height 14
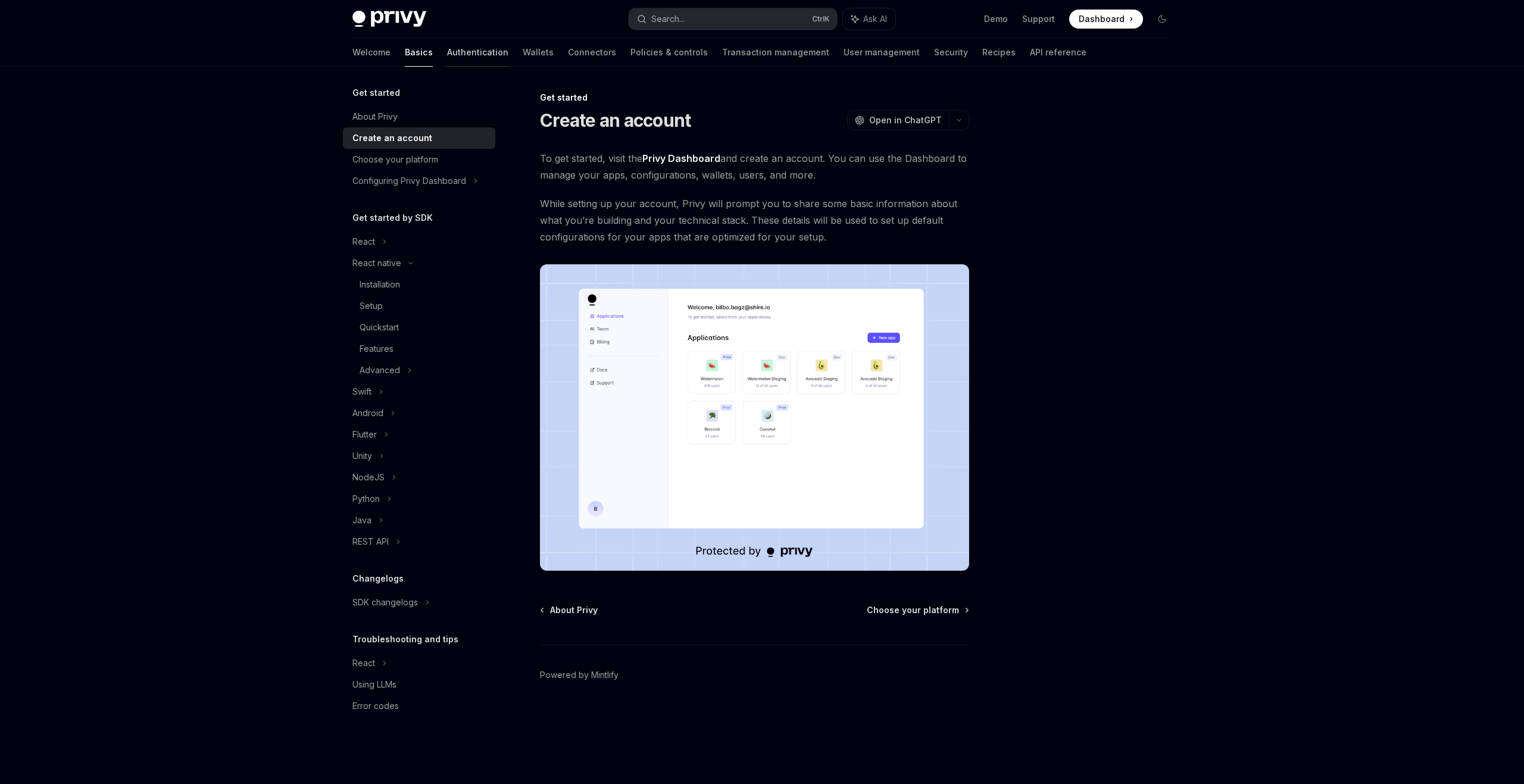
click at [447, 51] on link "Authentication" at bounding box center [478, 52] width 62 height 29
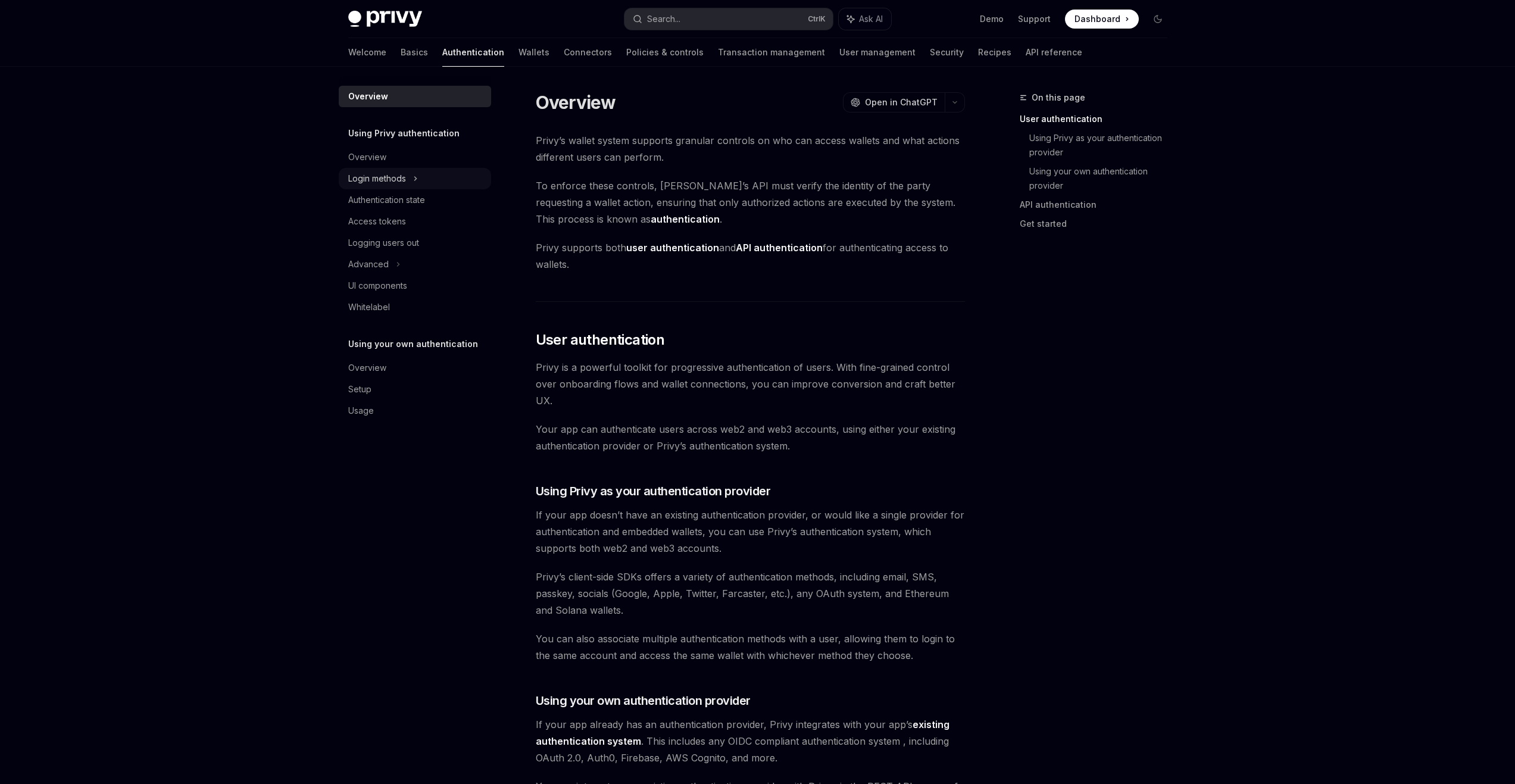
click at [394, 174] on div "Login methods" at bounding box center [377, 178] width 58 height 14
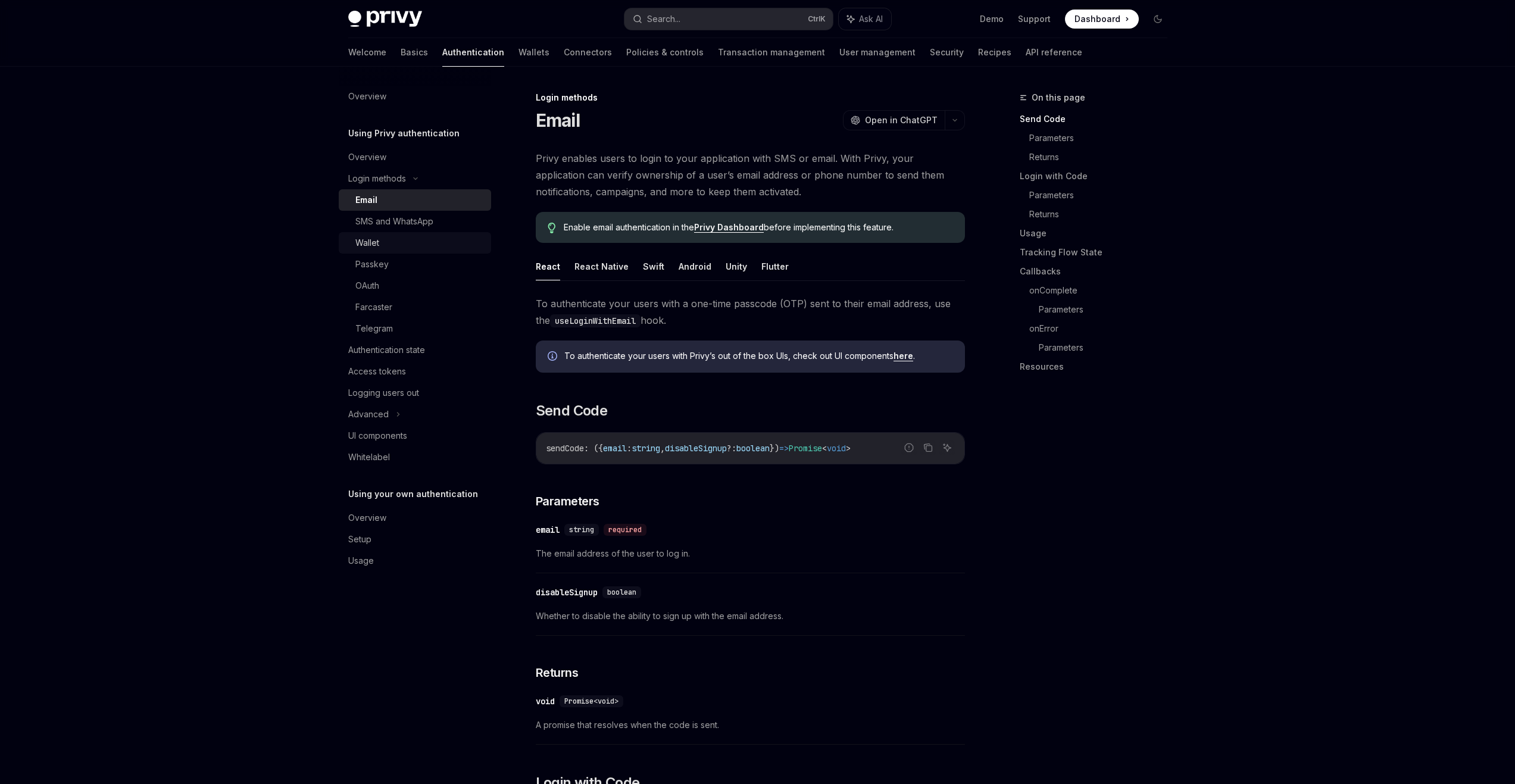
click at [382, 247] on div "Wallet" at bounding box center [419, 242] width 129 height 14
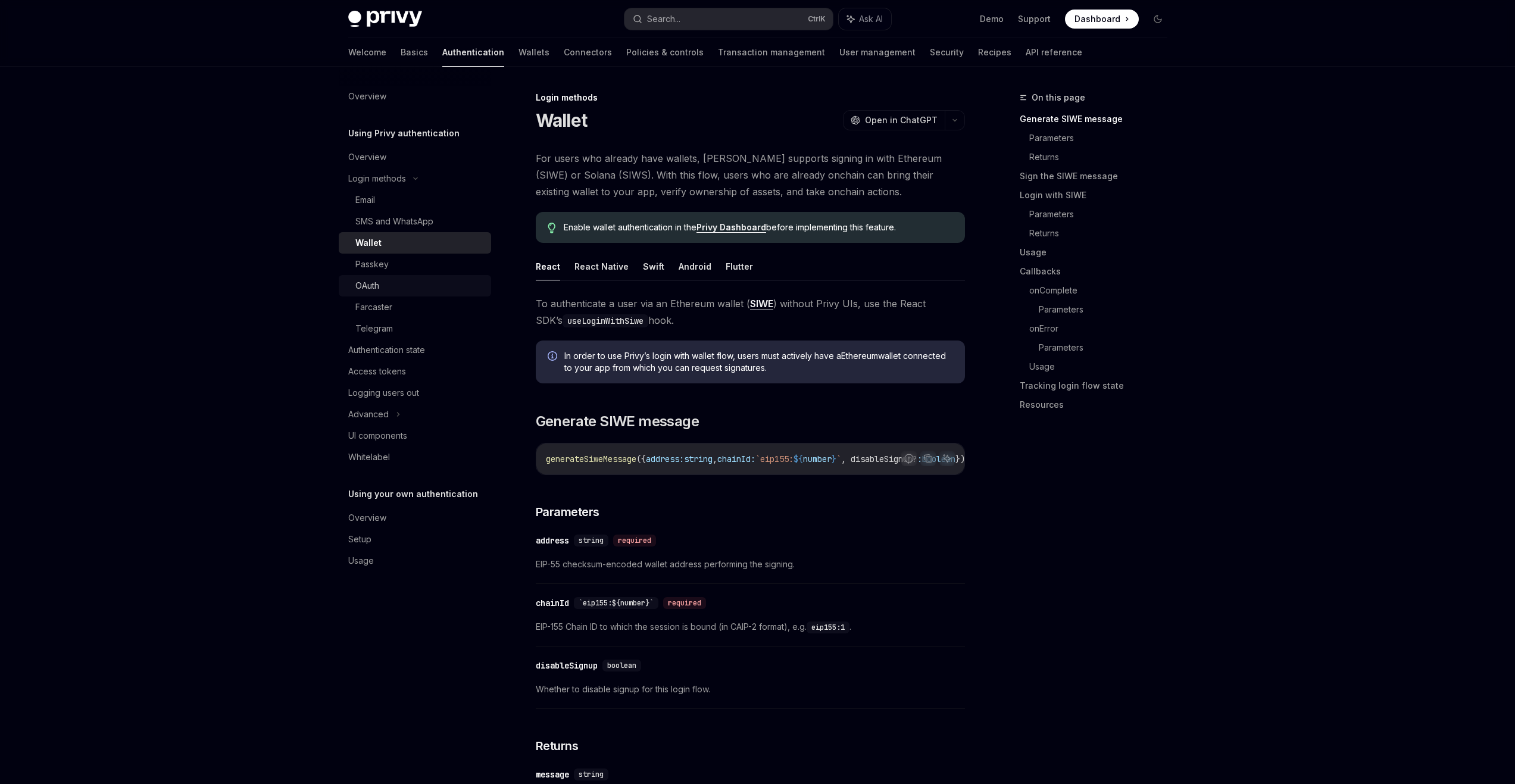
click at [390, 288] on div "OAuth" at bounding box center [419, 285] width 129 height 14
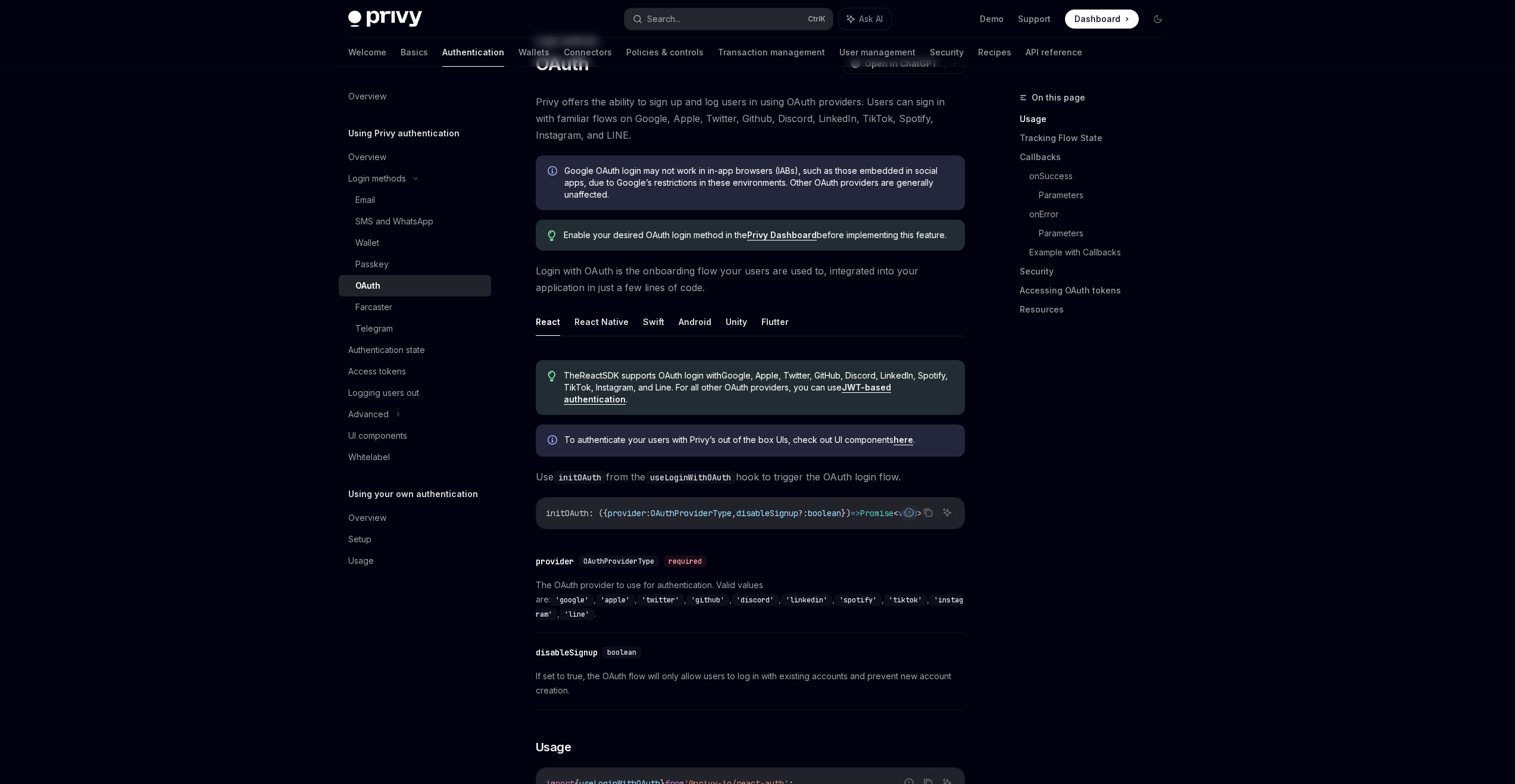
scroll to position [60, 0]
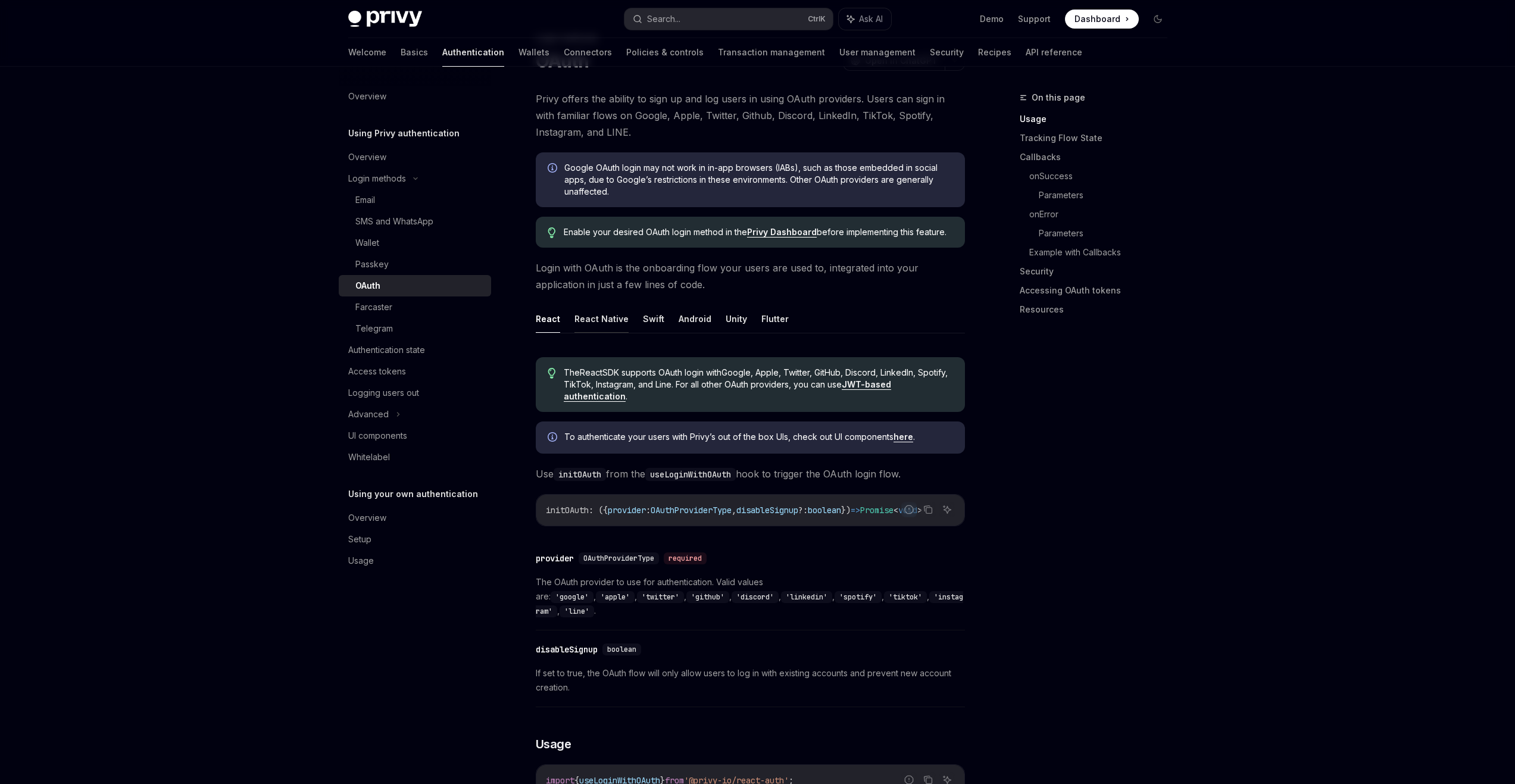
click at [599, 322] on button "React Native" at bounding box center [601, 319] width 54 height 28
type textarea "*"
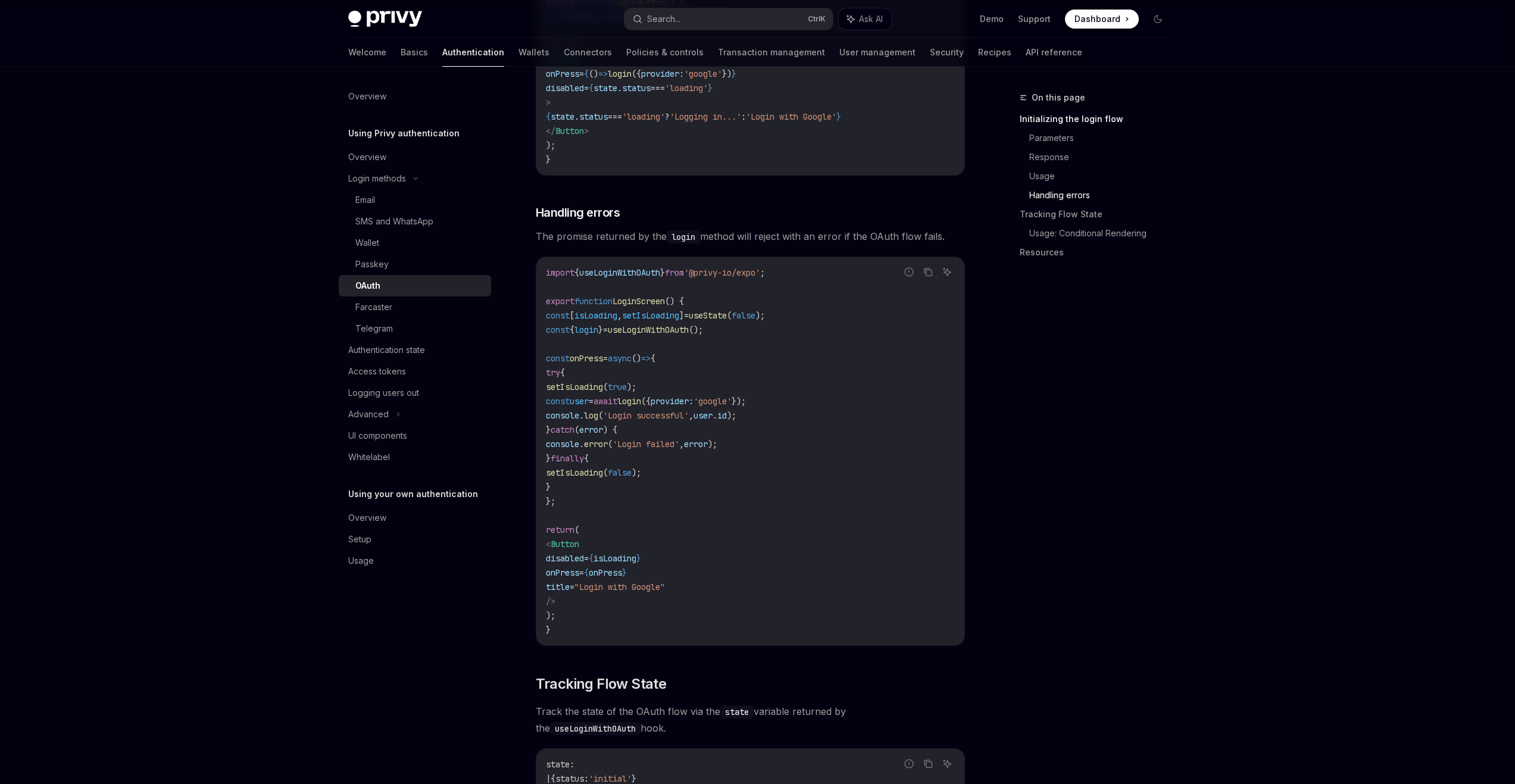
scroll to position [1131, 0]
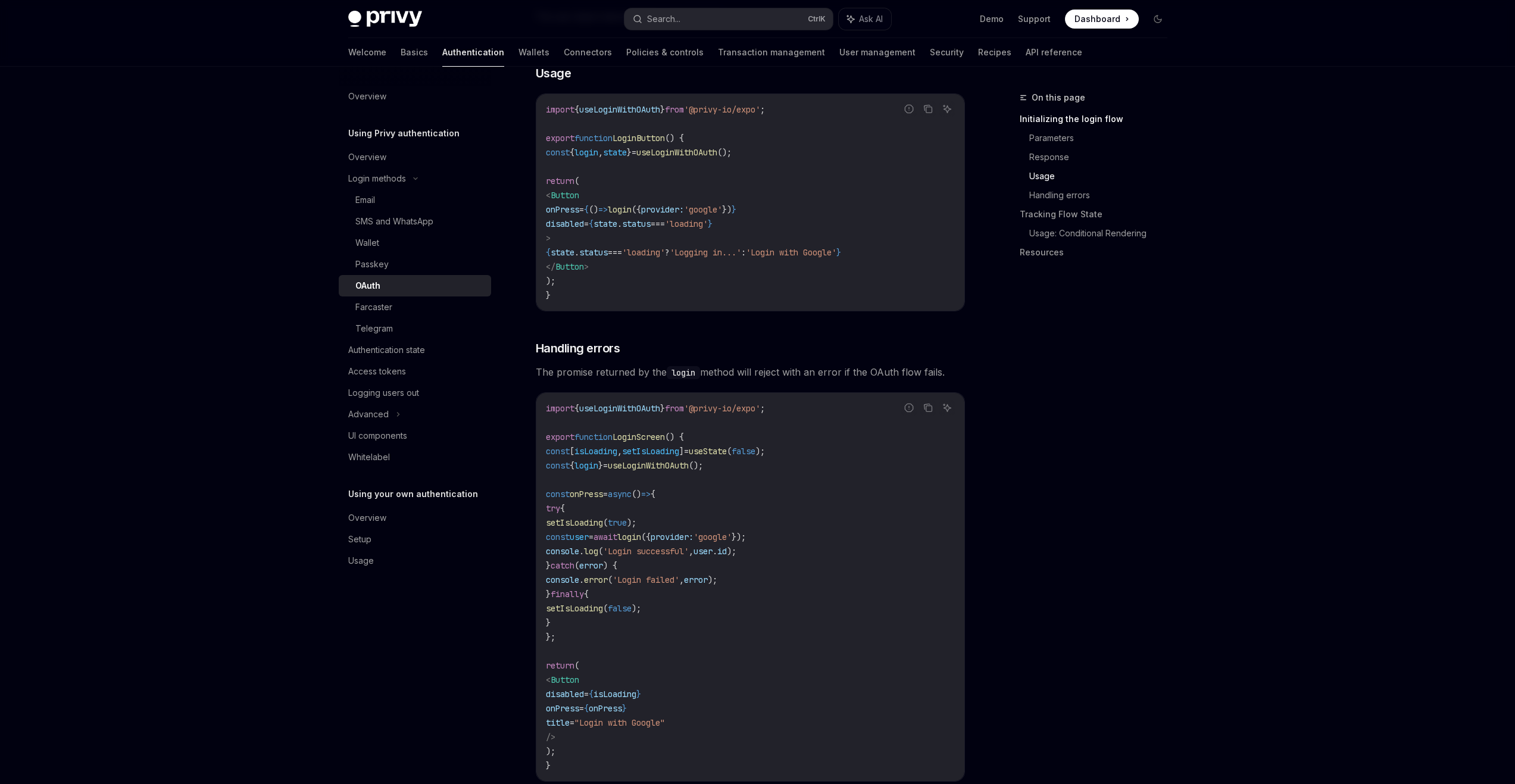
click at [689, 366] on code "login" at bounding box center [683, 372] width 34 height 13
click at [686, 366] on code "login" at bounding box center [683, 372] width 34 height 13
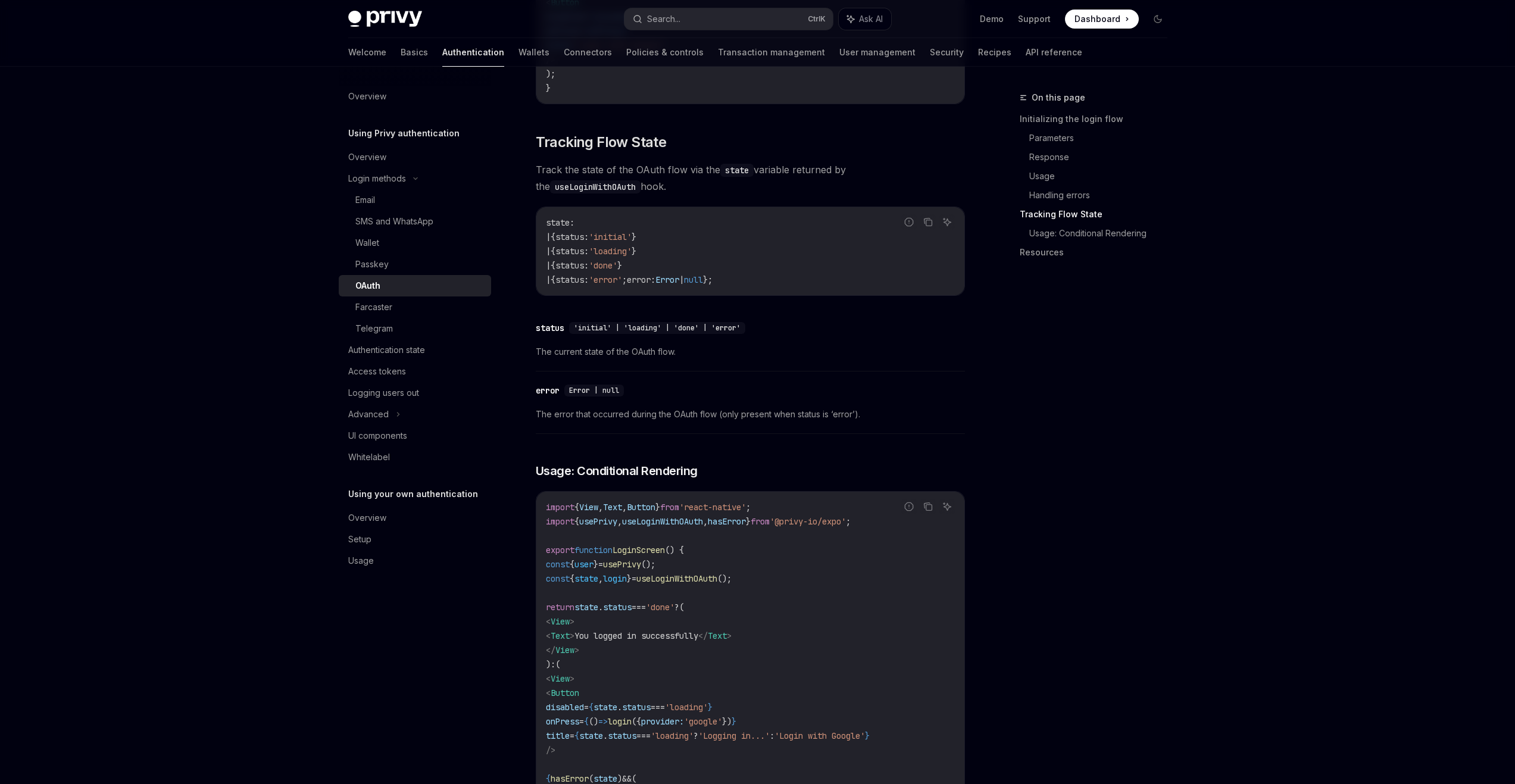
scroll to position [1624, 0]
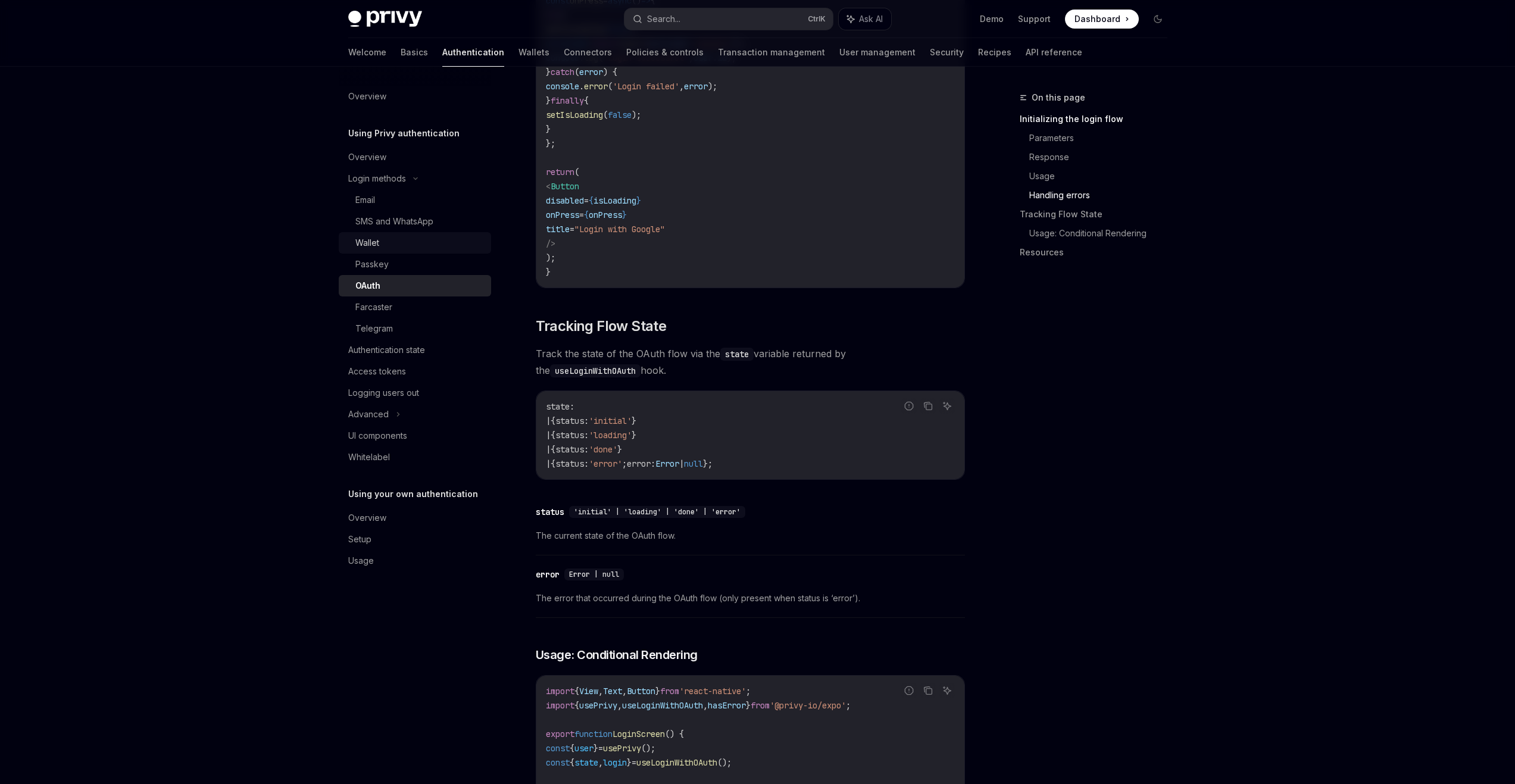
click at [380, 235] on link "Wallet" at bounding box center [415, 242] width 152 height 21
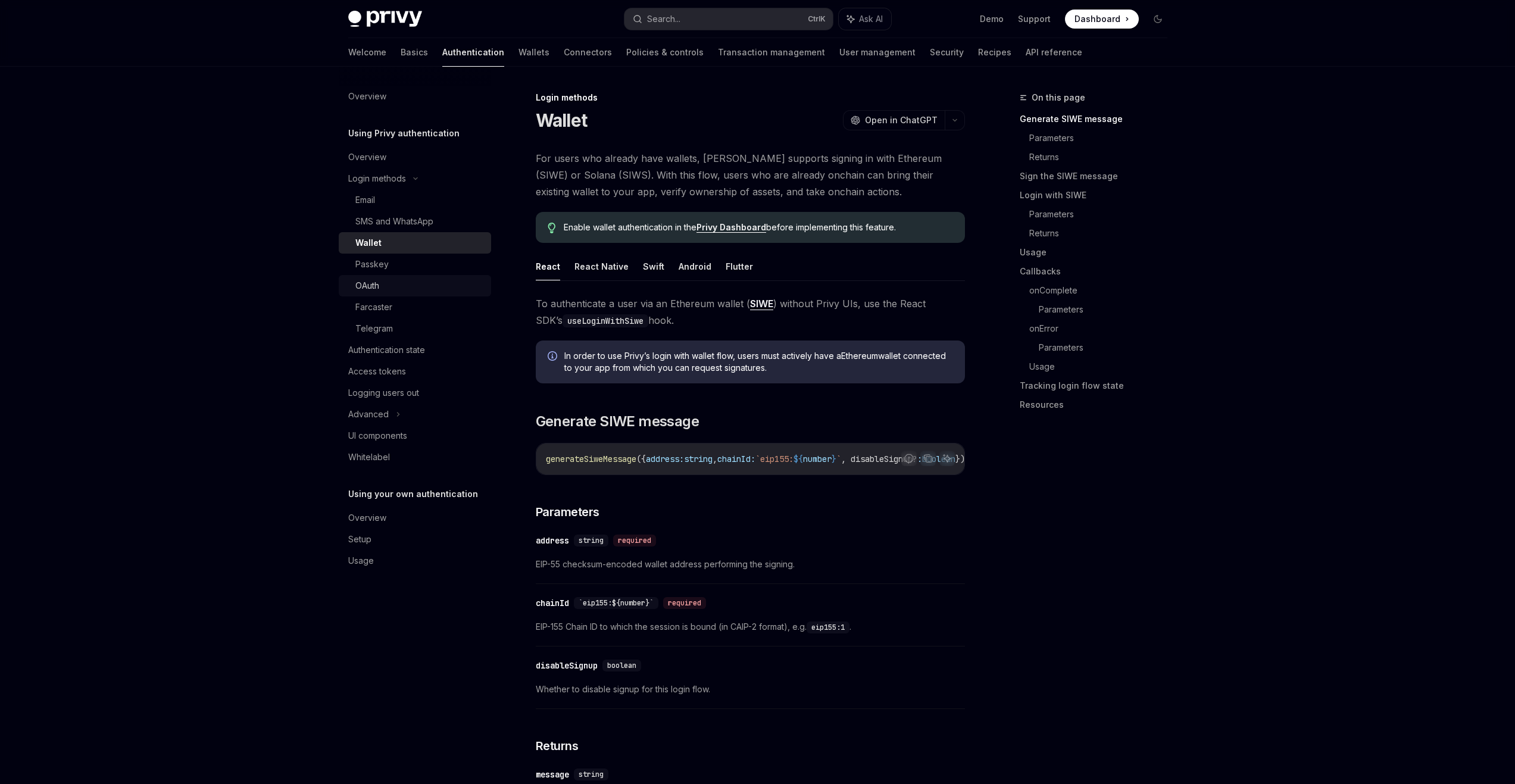
click at [382, 282] on div "OAuth" at bounding box center [419, 285] width 129 height 14
type textarea "*"
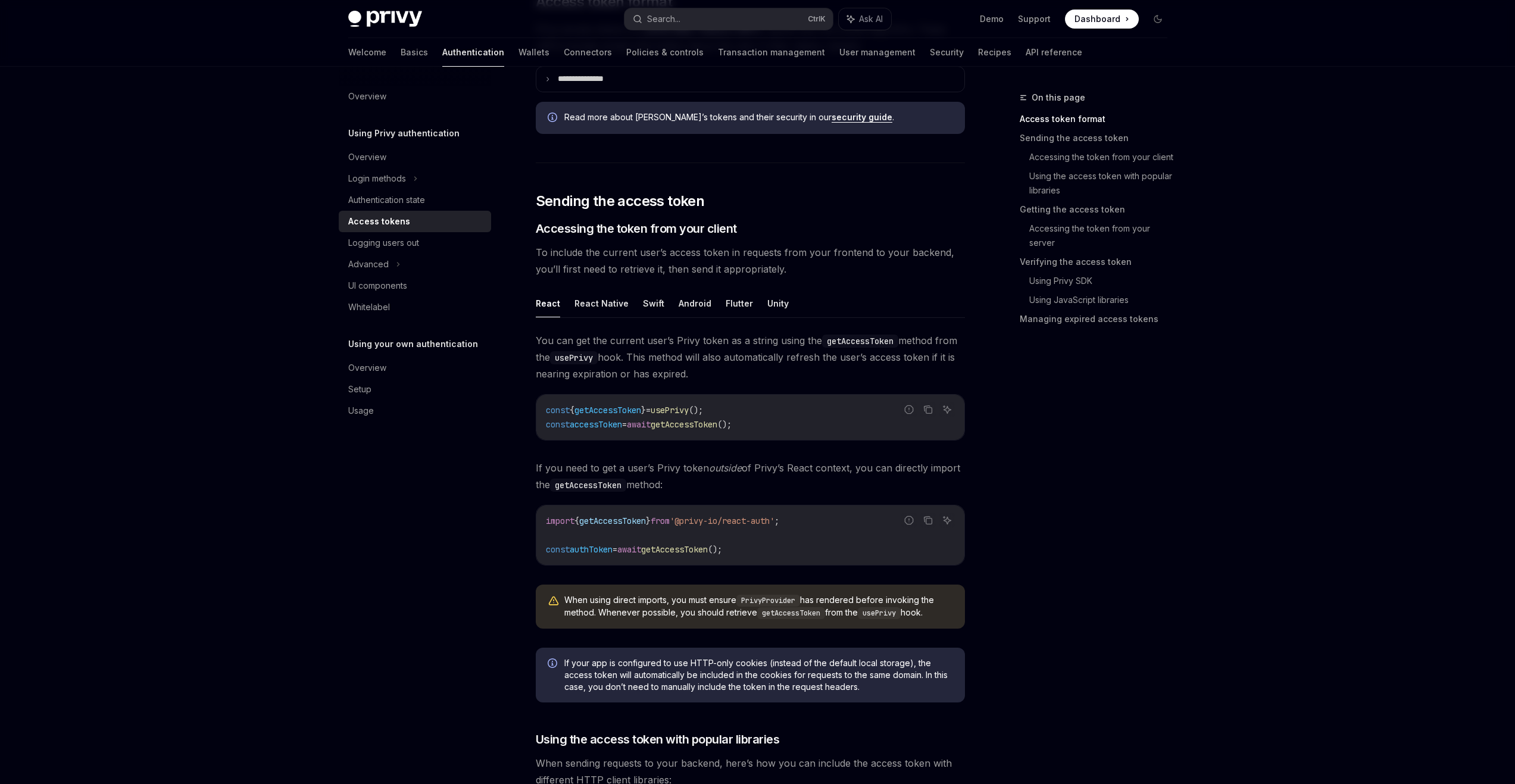
scroll to position [357, 0]
click at [603, 307] on button "React Native" at bounding box center [601, 301] width 54 height 28
type textarea "*"
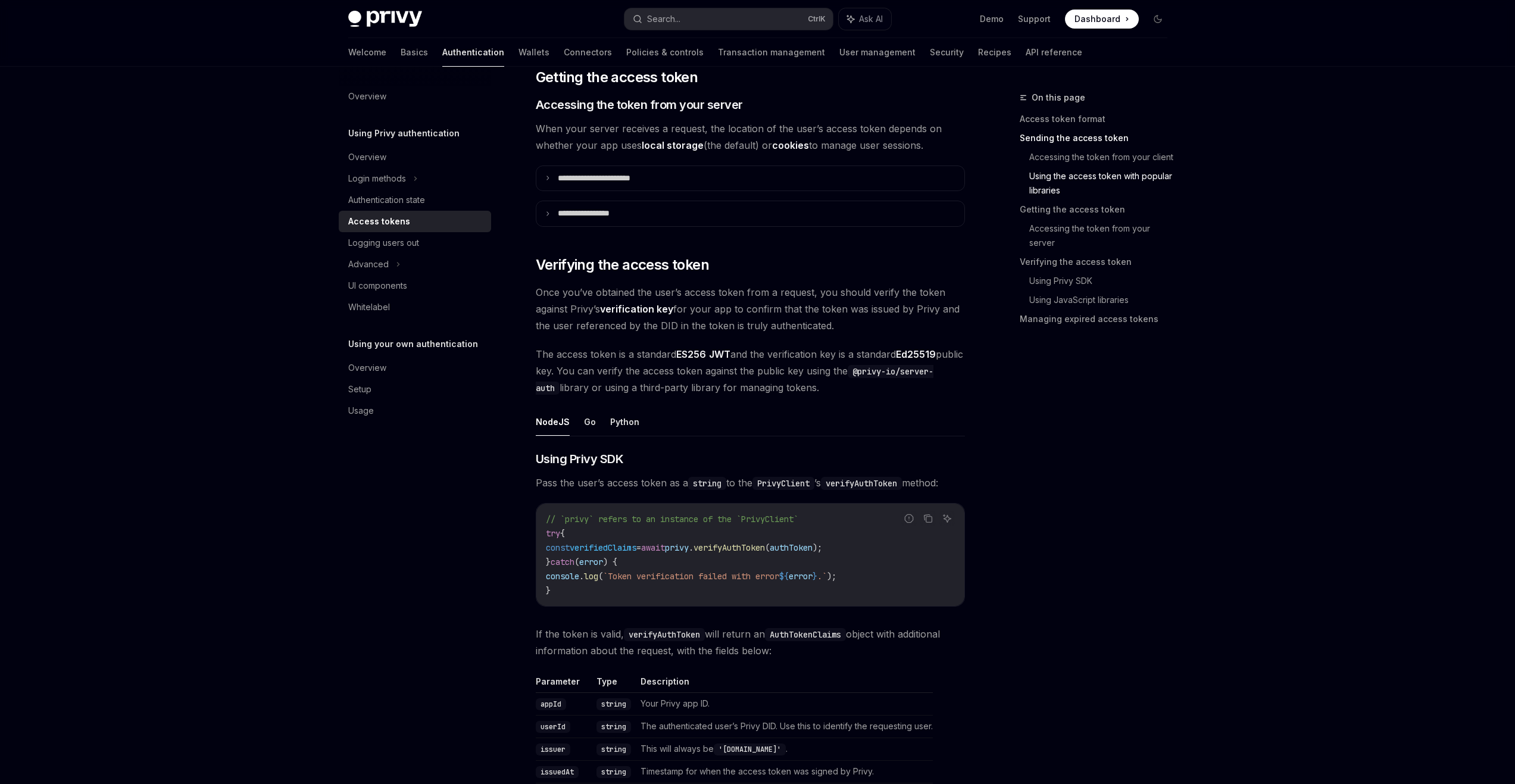
scroll to position [1488, 0]
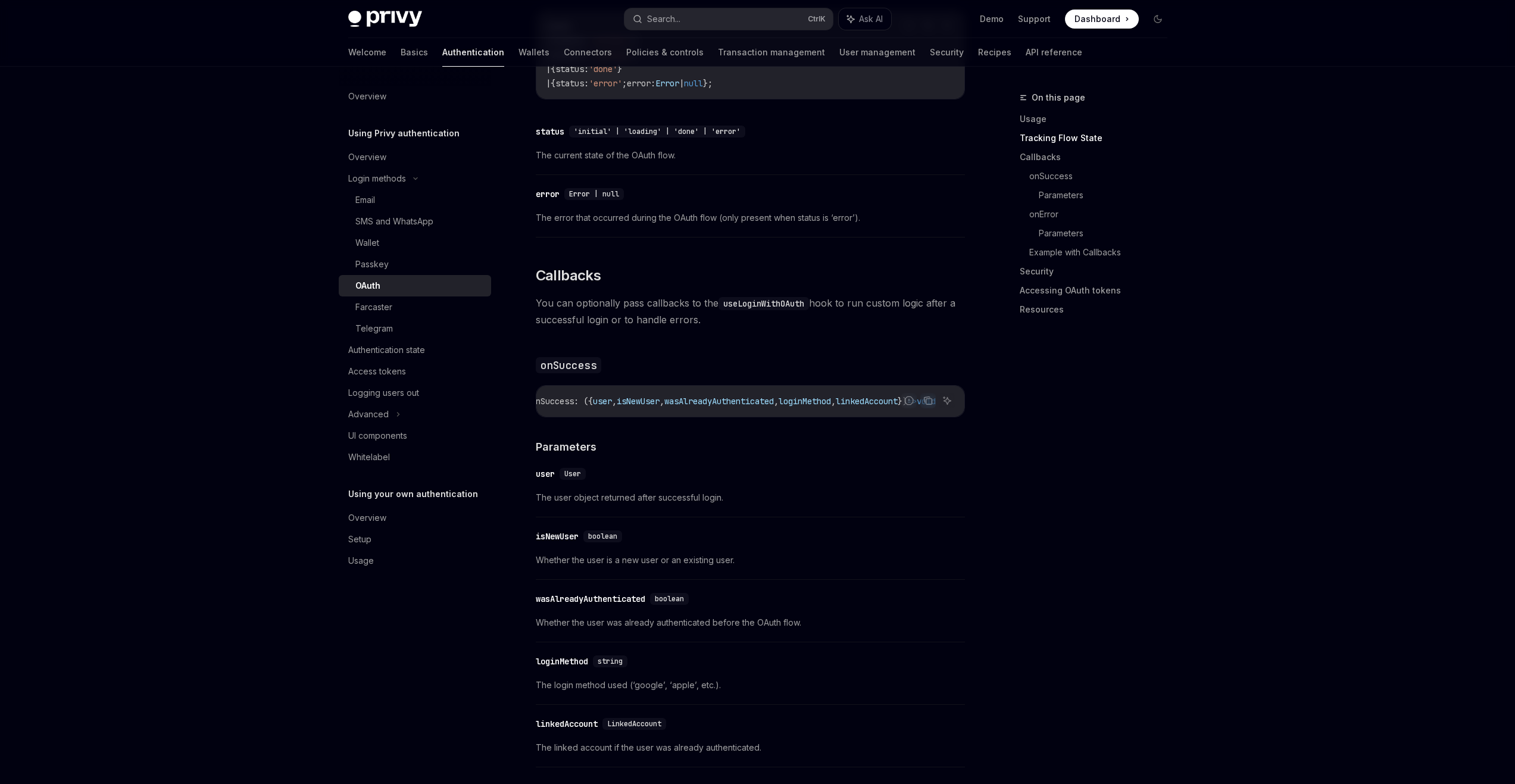
scroll to position [0, 65]
